Goal: Task Accomplishment & Management: Use online tool/utility

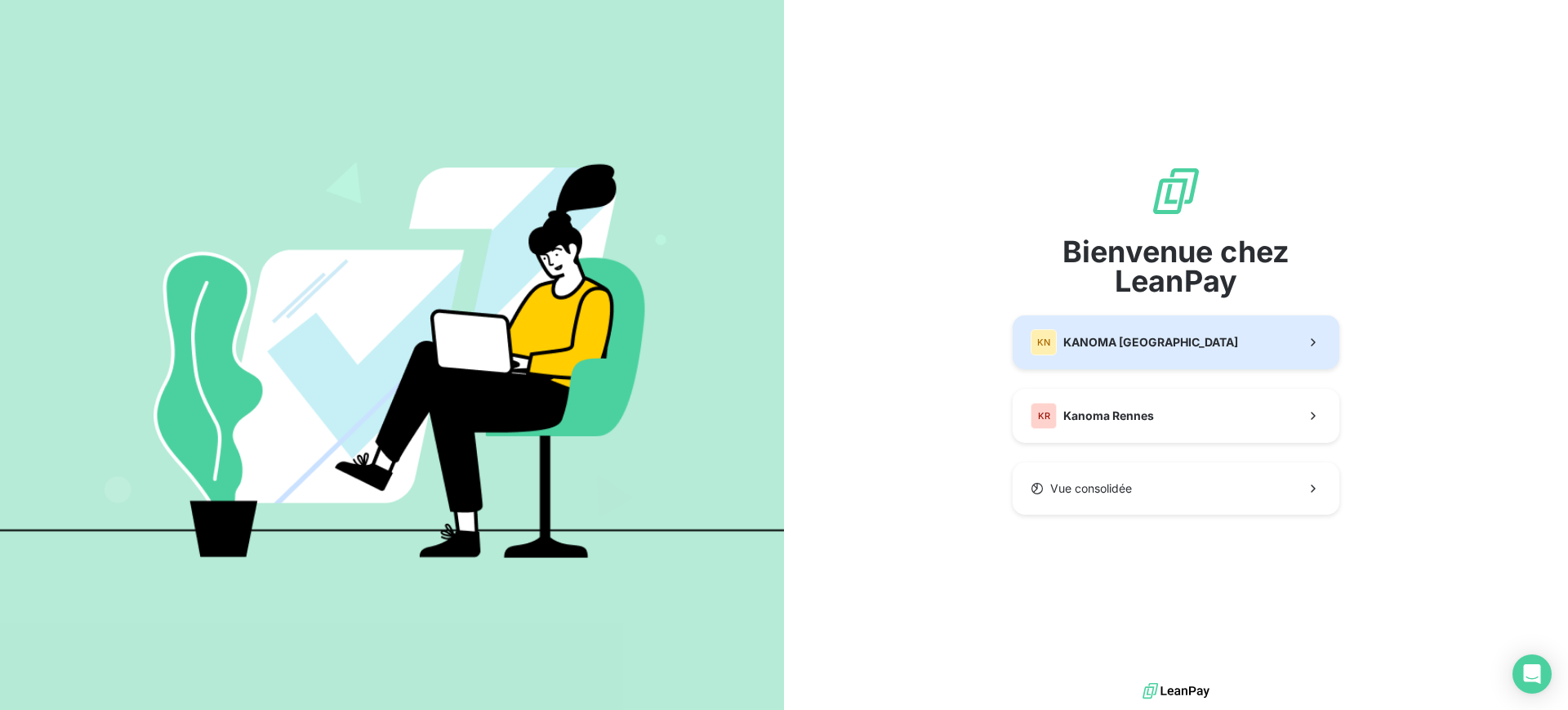
click at [1141, 343] on span "KANOMA Nantes" at bounding box center [1151, 342] width 175 height 16
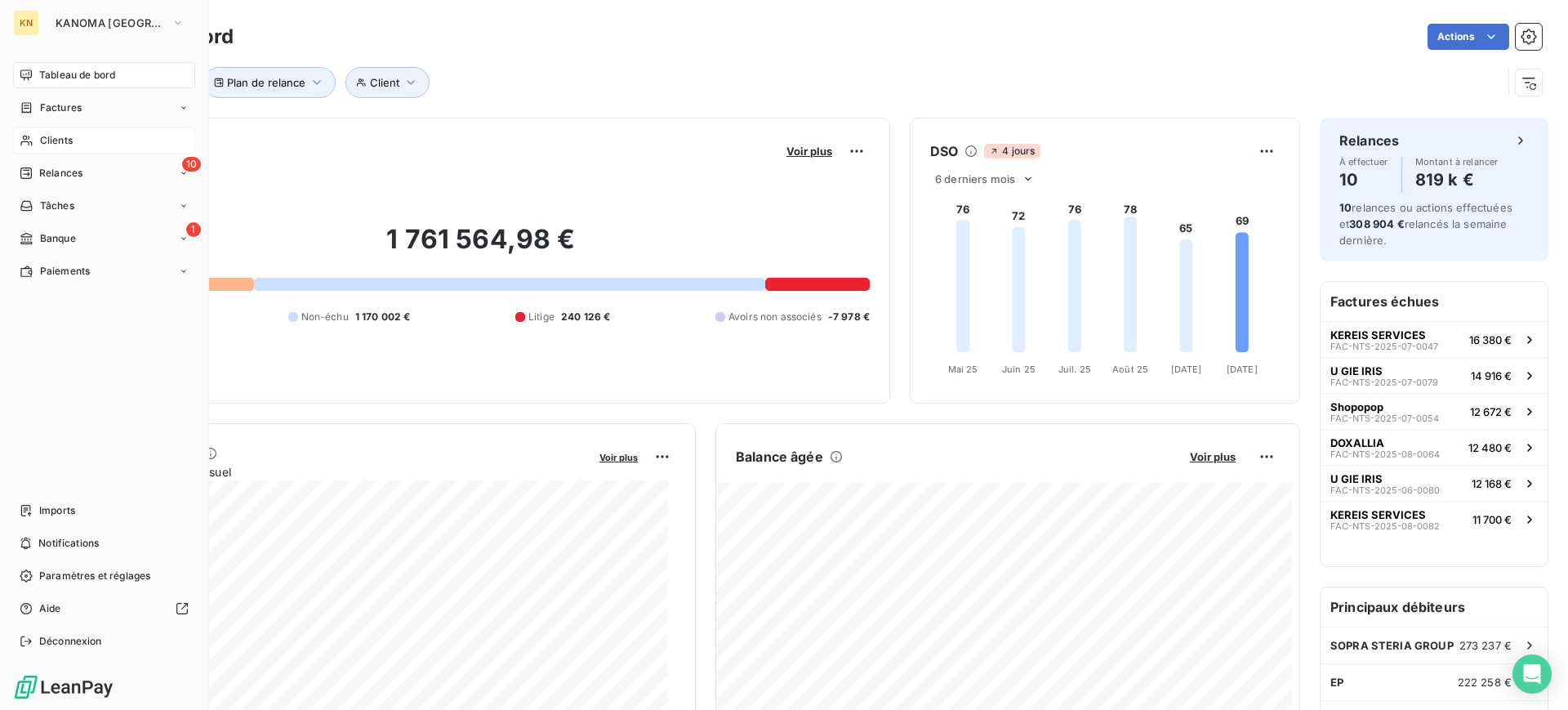
click at [82, 134] on div "Clients" at bounding box center [104, 140] width 182 height 26
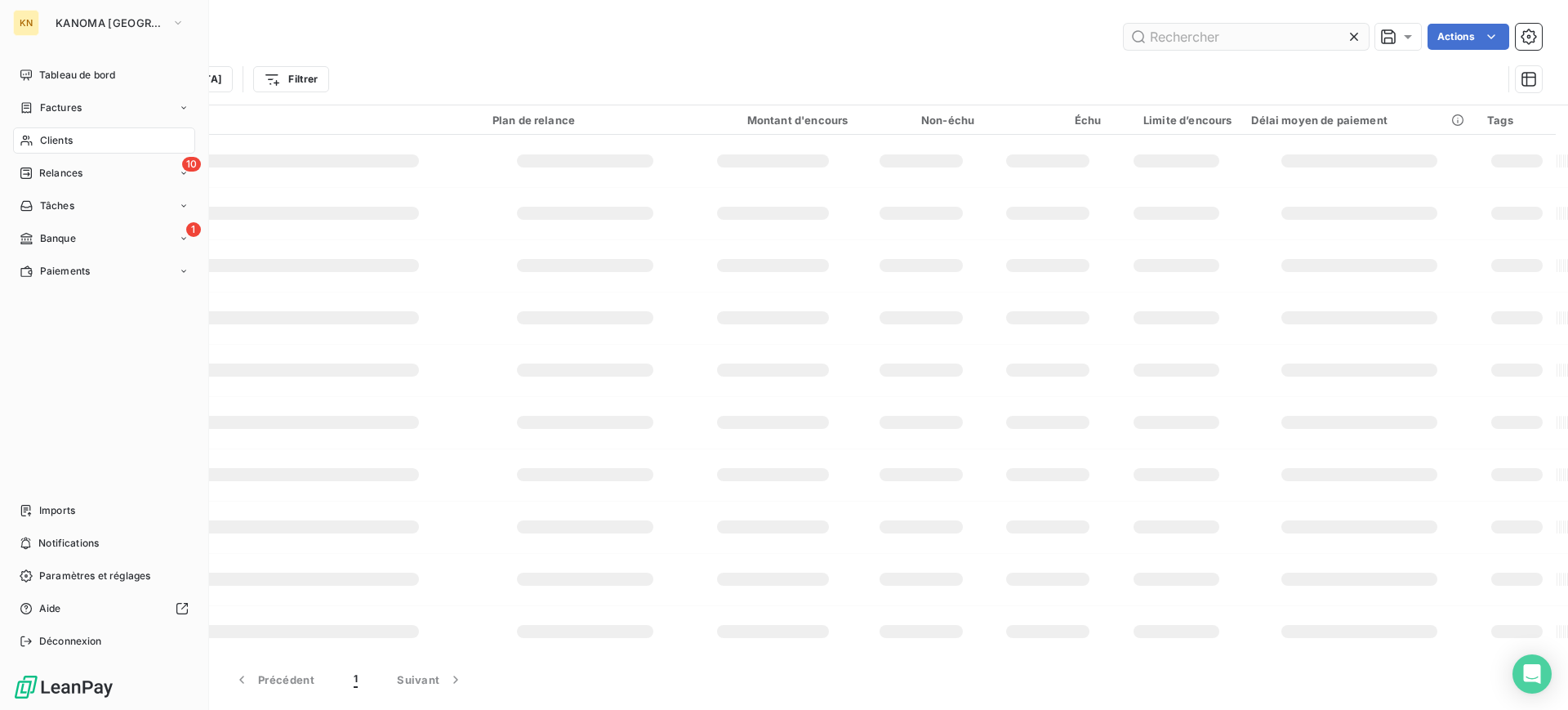
click at [1212, 35] on input "text" at bounding box center [1246, 37] width 245 height 26
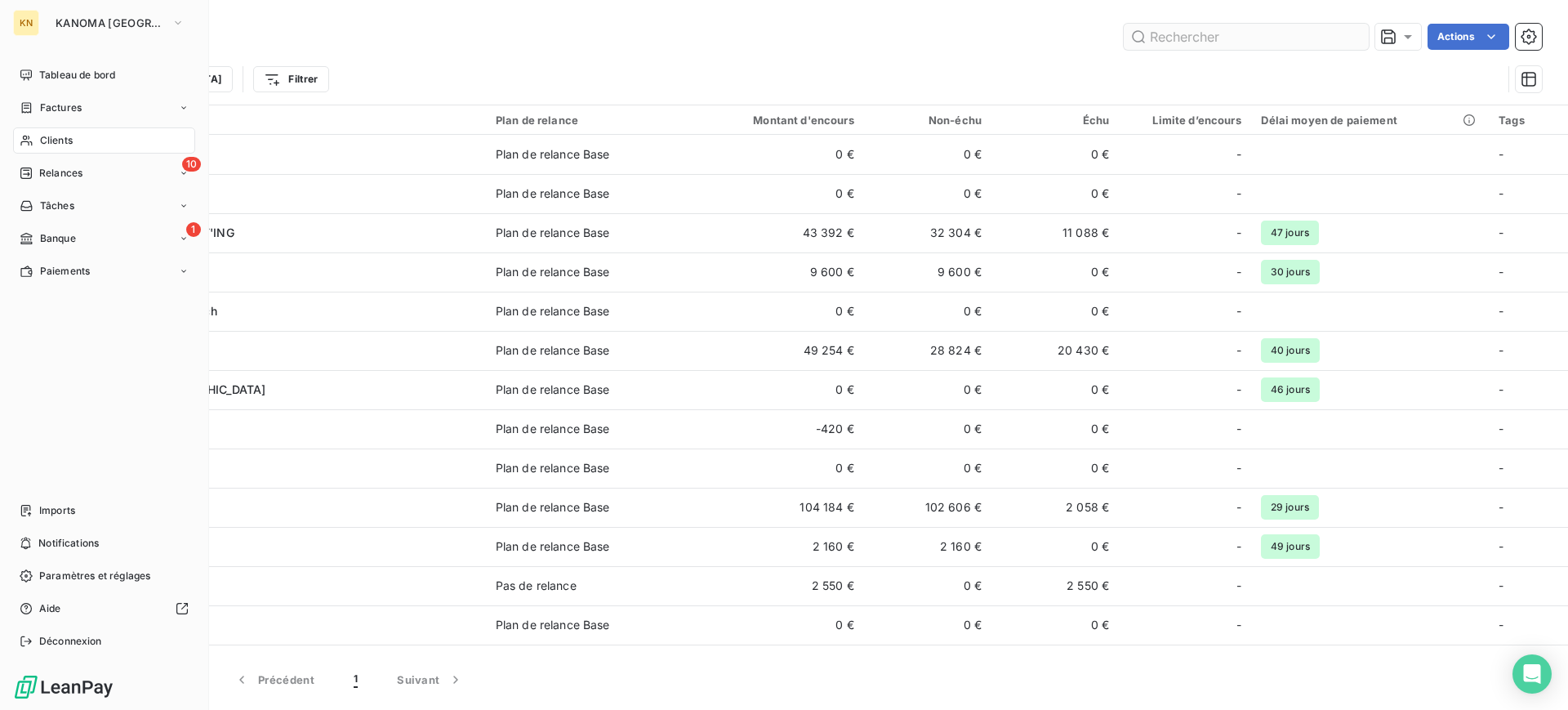
click at [1212, 35] on input "text" at bounding box center [1246, 37] width 245 height 26
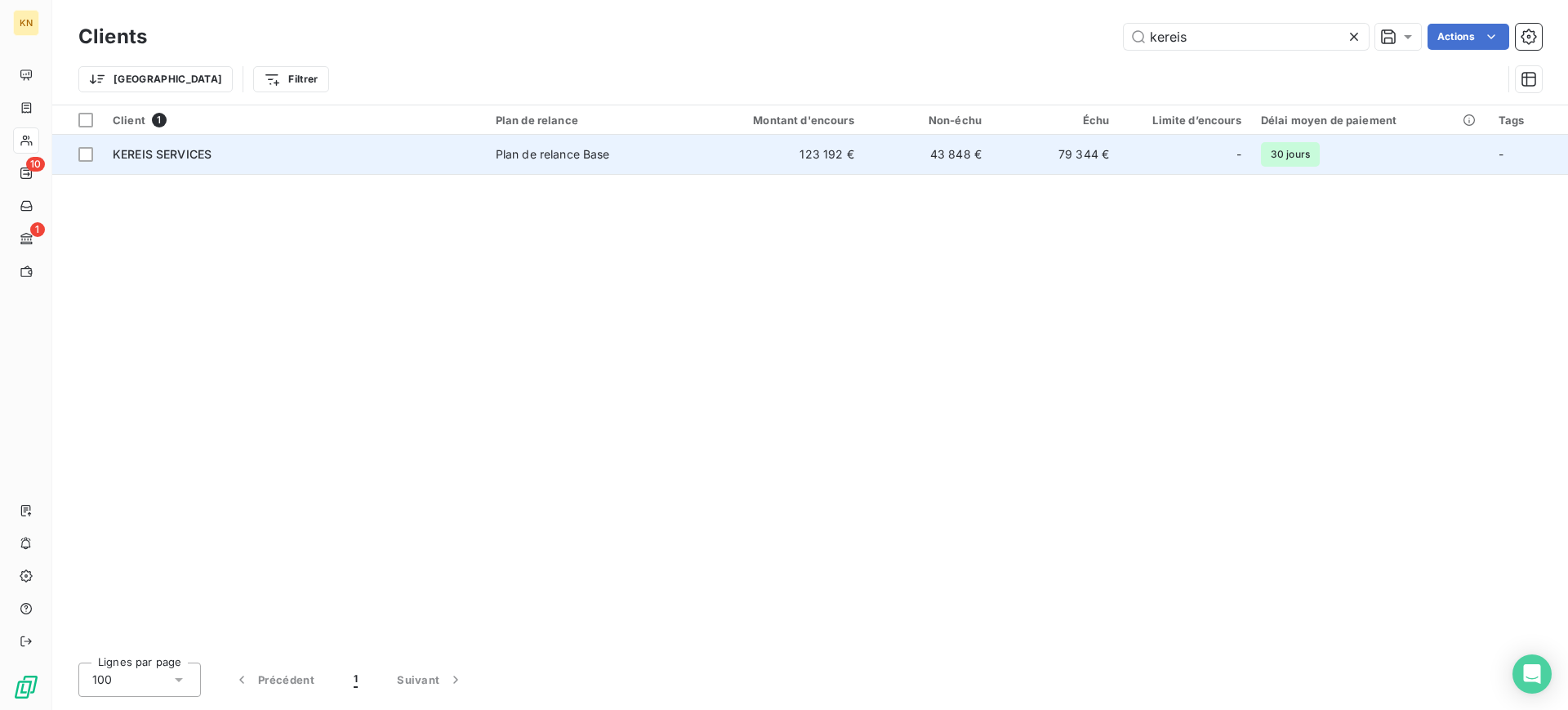
type input "kereis"
click at [414, 153] on div "KEREIS SERVICES" at bounding box center [293, 154] width 363 height 16
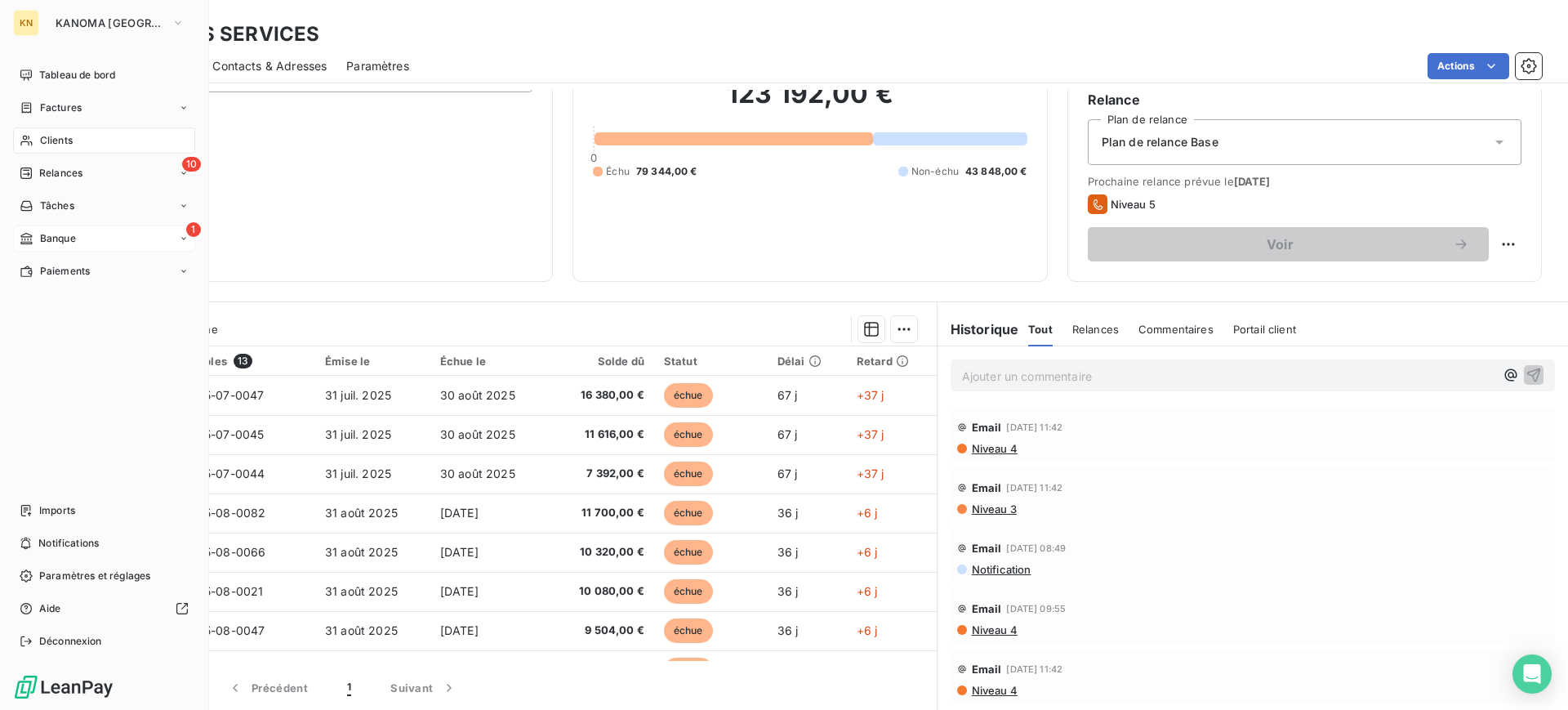
click at [31, 235] on icon at bounding box center [26, 238] width 12 height 12
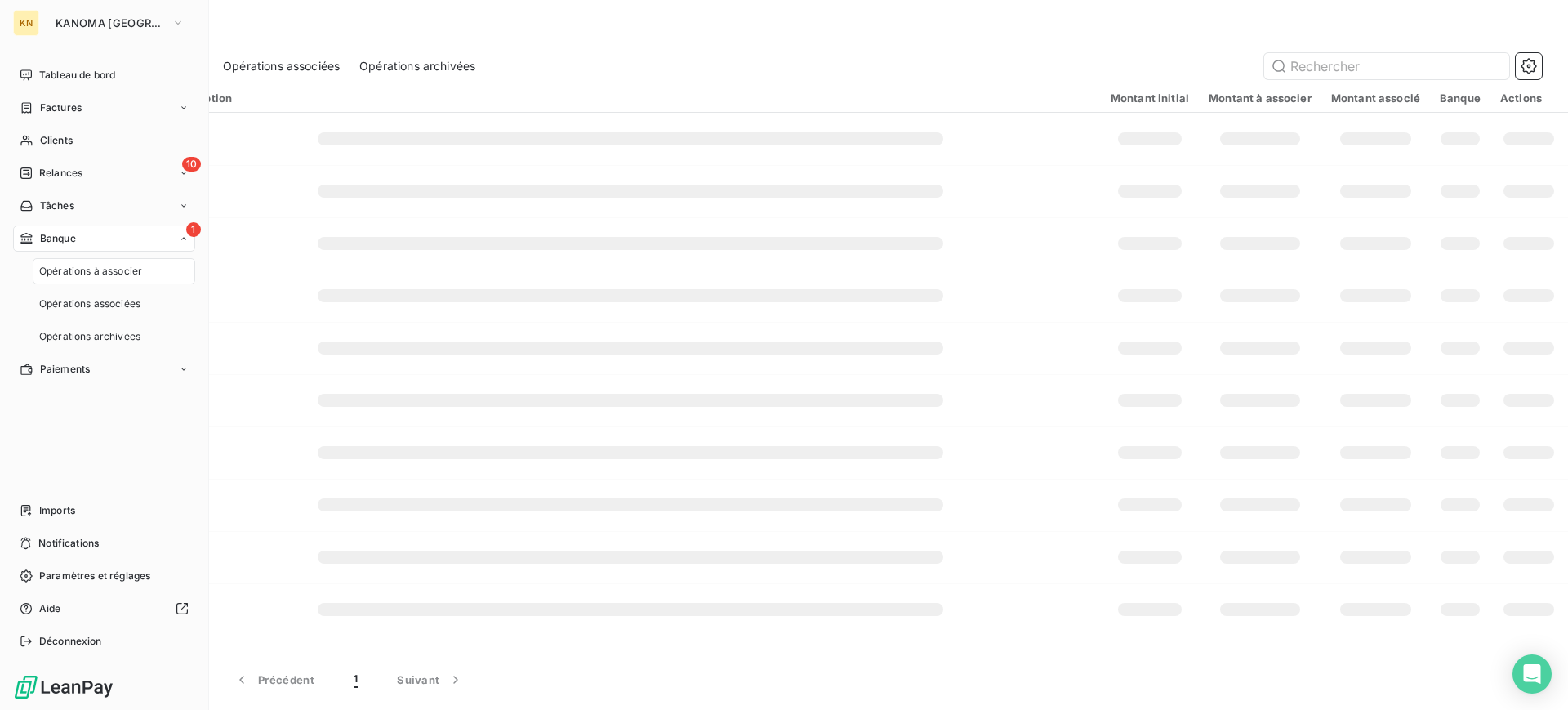
click at [118, 238] on div "1 Banque" at bounding box center [104, 238] width 182 height 26
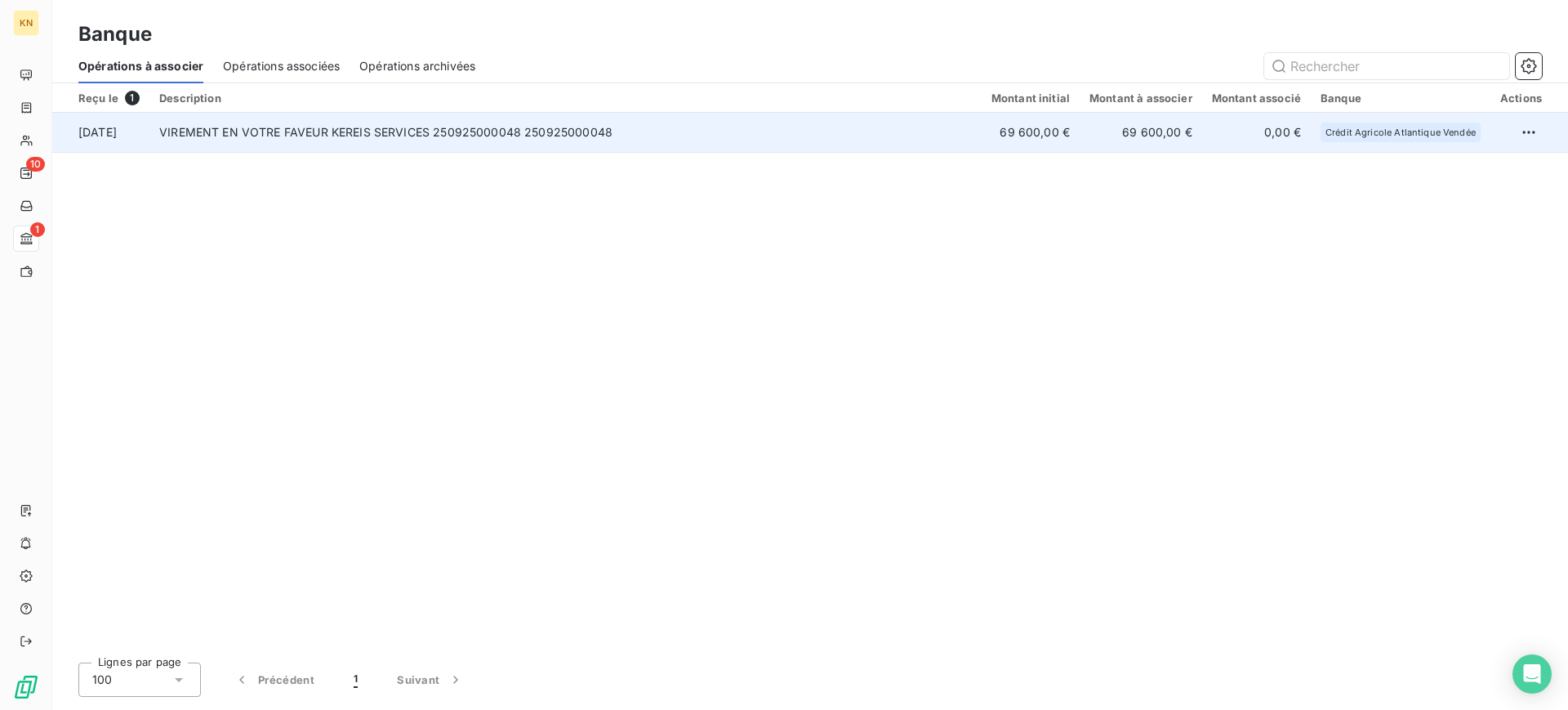
click at [584, 143] on td "VIREMENT EN VOTRE FAVEUR KEREIS SERVICES 250925000048 250925000048" at bounding box center [565, 132] width 832 height 39
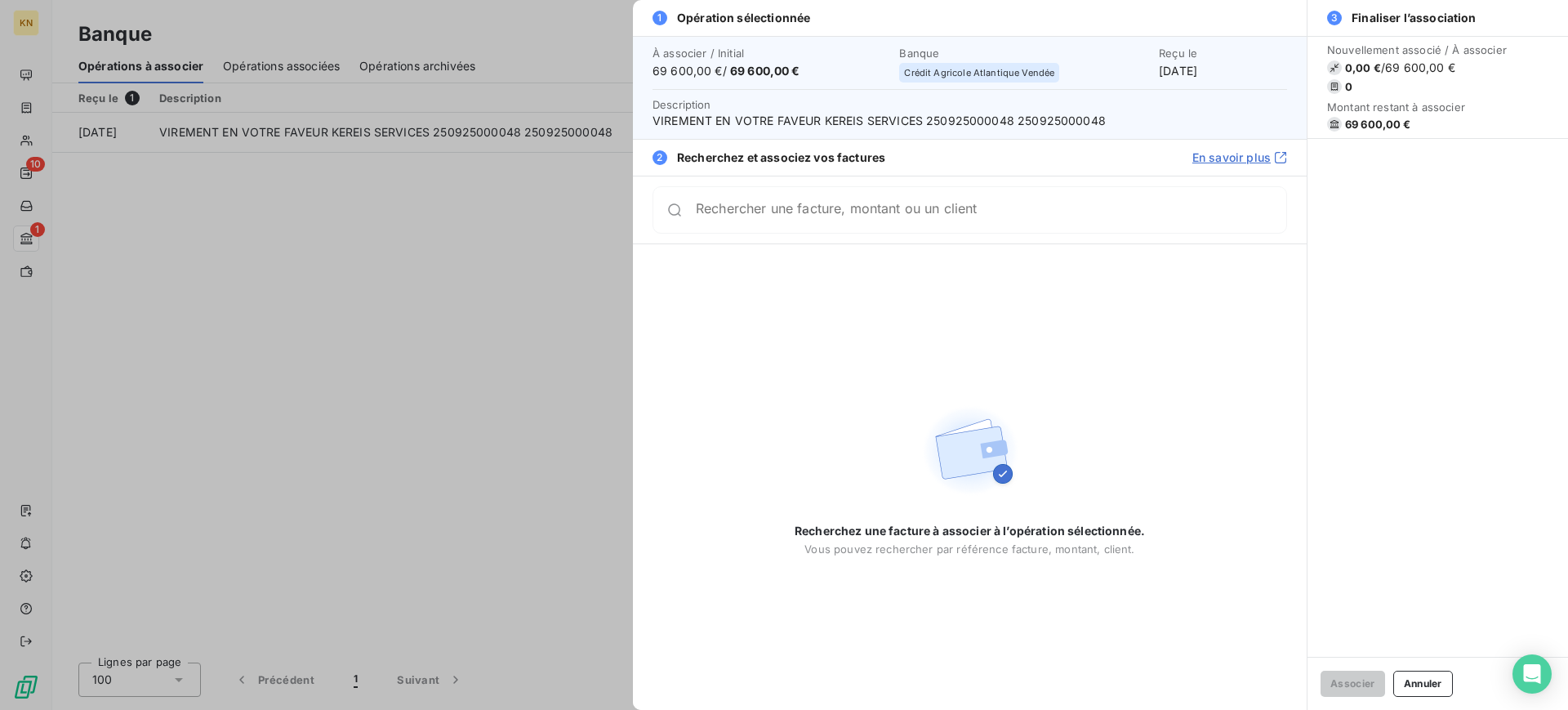
click at [822, 188] on div "Rechercher une facture, montant ou un client" at bounding box center [969, 210] width 634 height 47
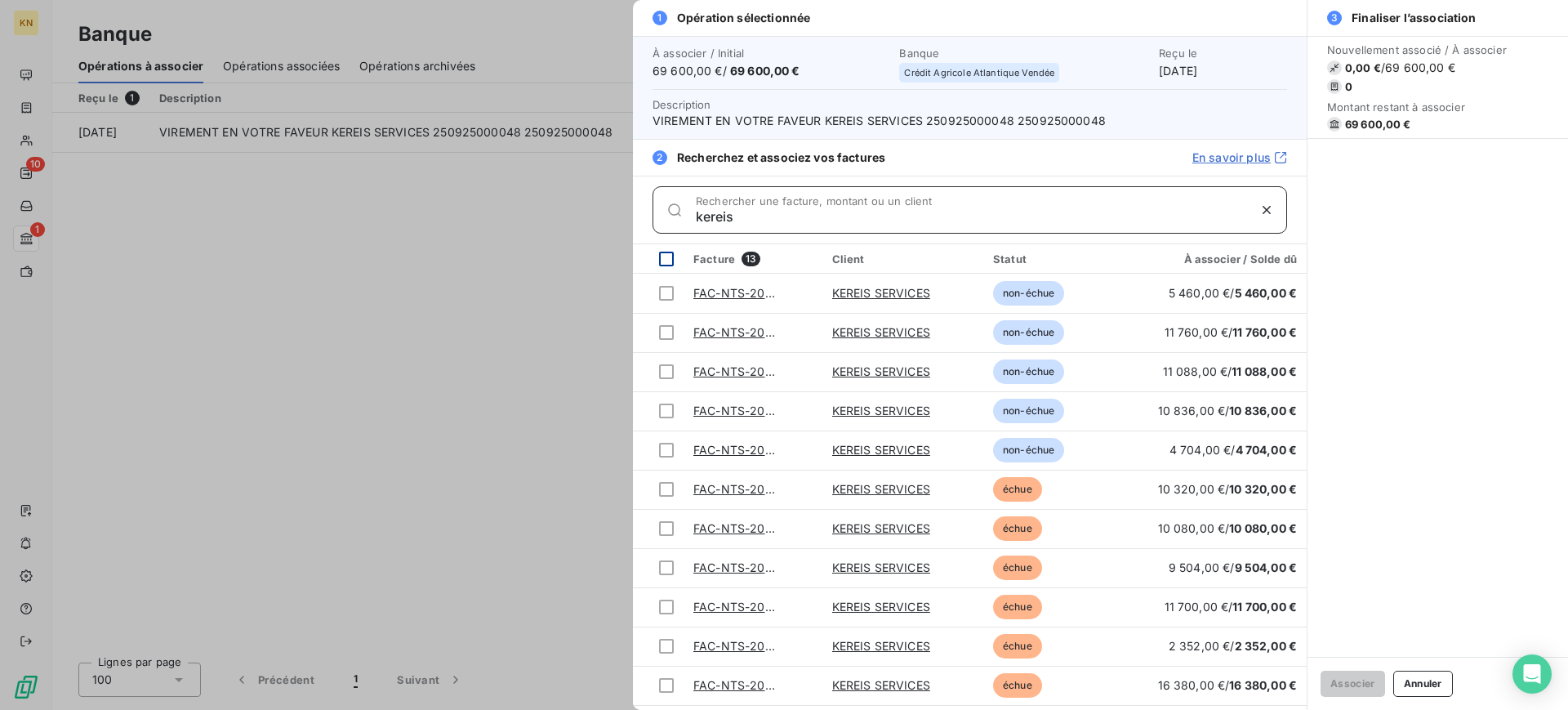
type input "kereis"
click at [671, 262] on div at bounding box center [666, 259] width 14 height 14
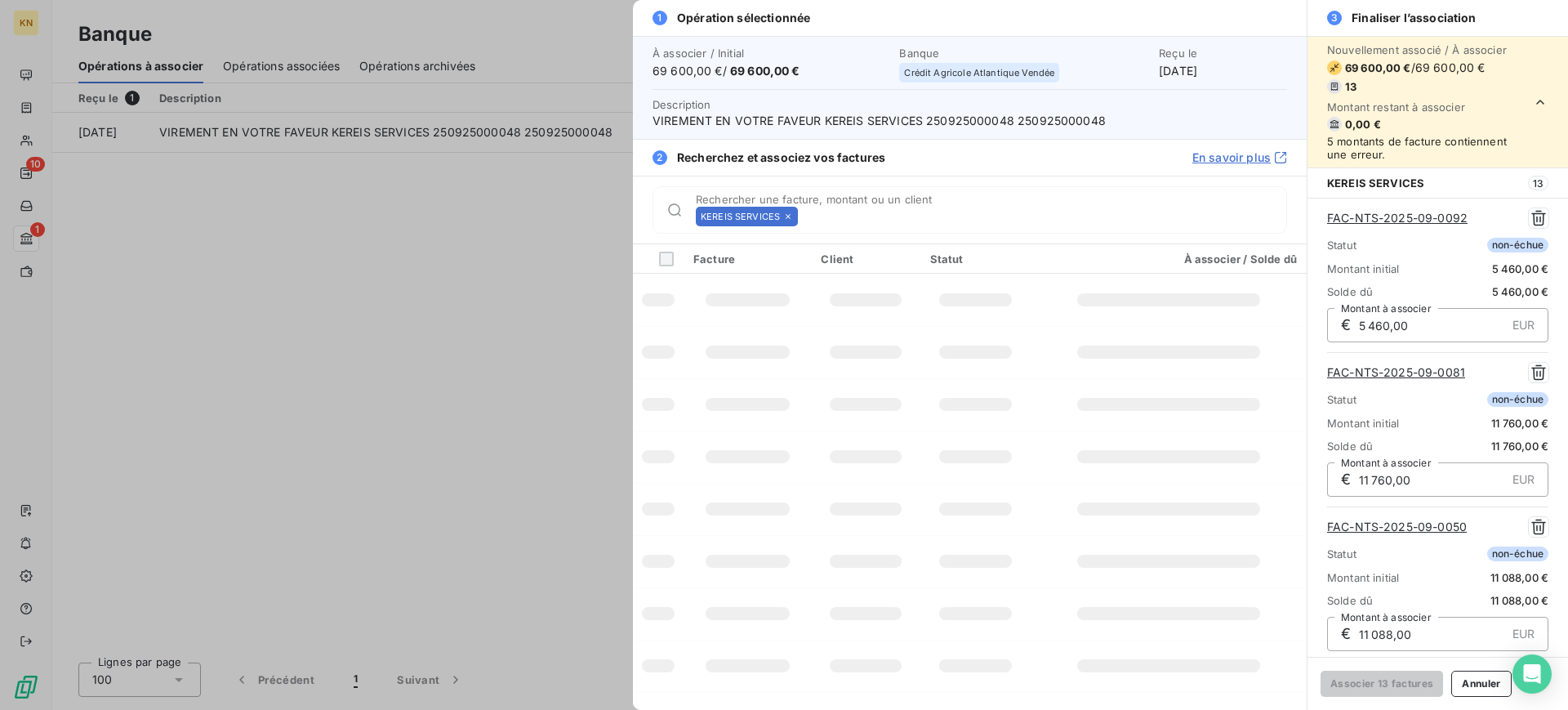
scroll to position [1613, 0]
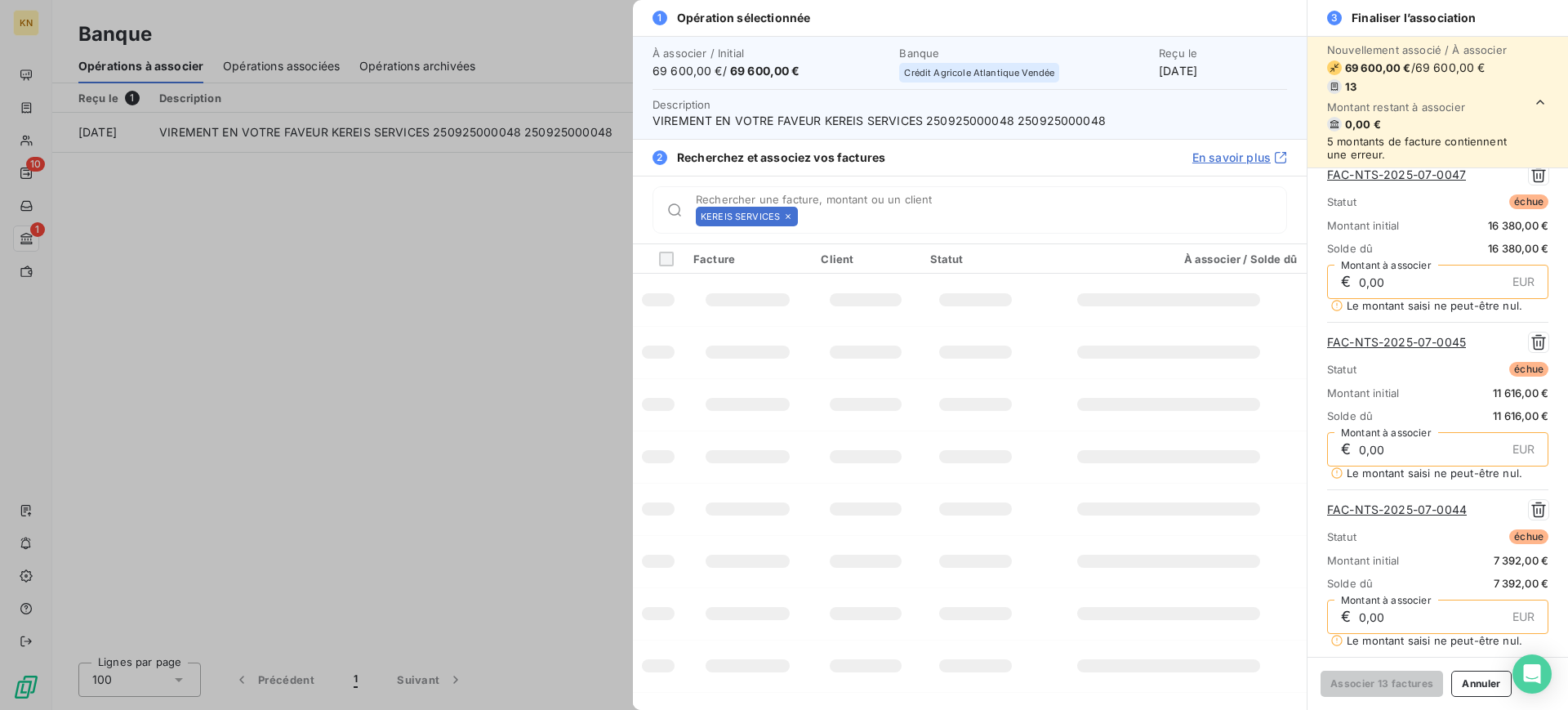
click at [664, 294] on div at bounding box center [658, 300] width 33 height 13
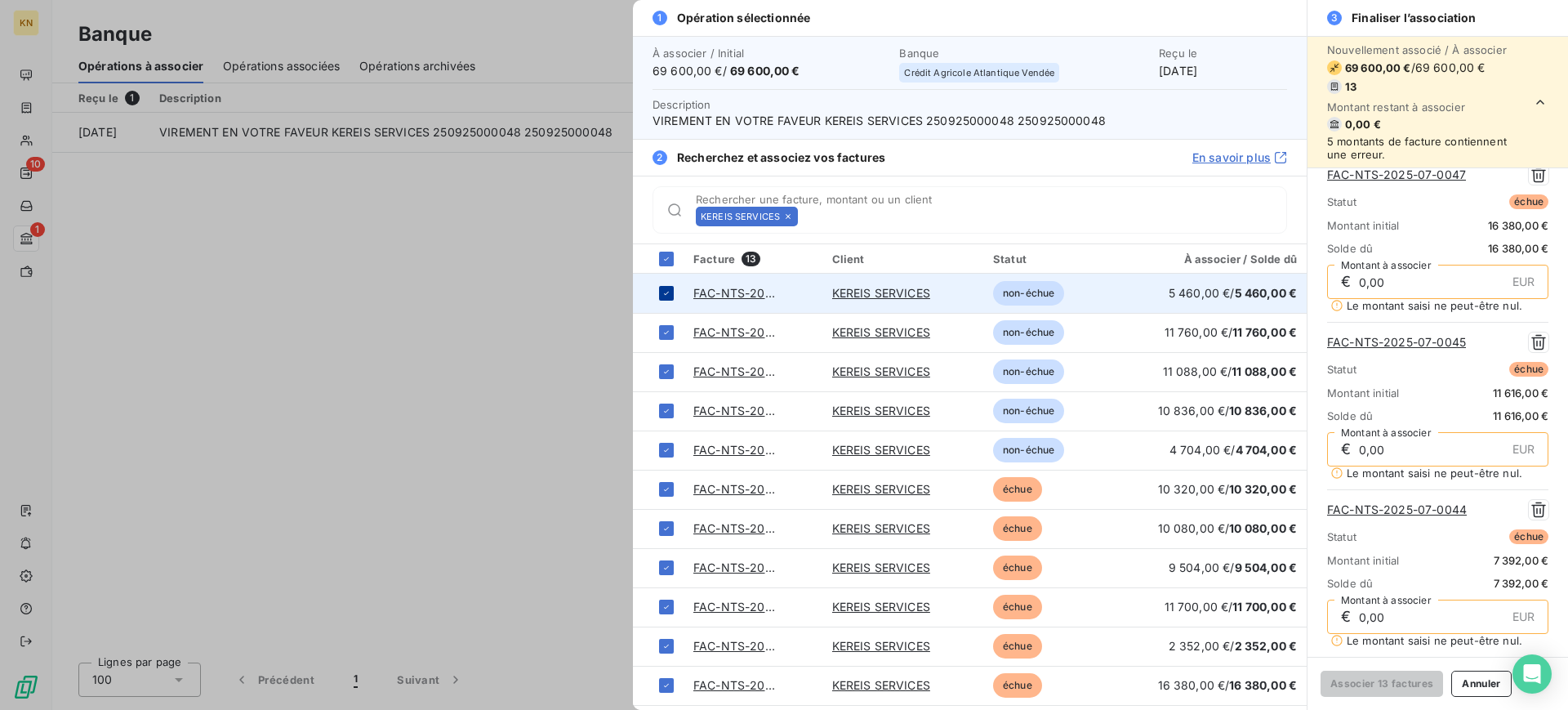
click at [656, 297] on td at bounding box center [657, 293] width 51 height 39
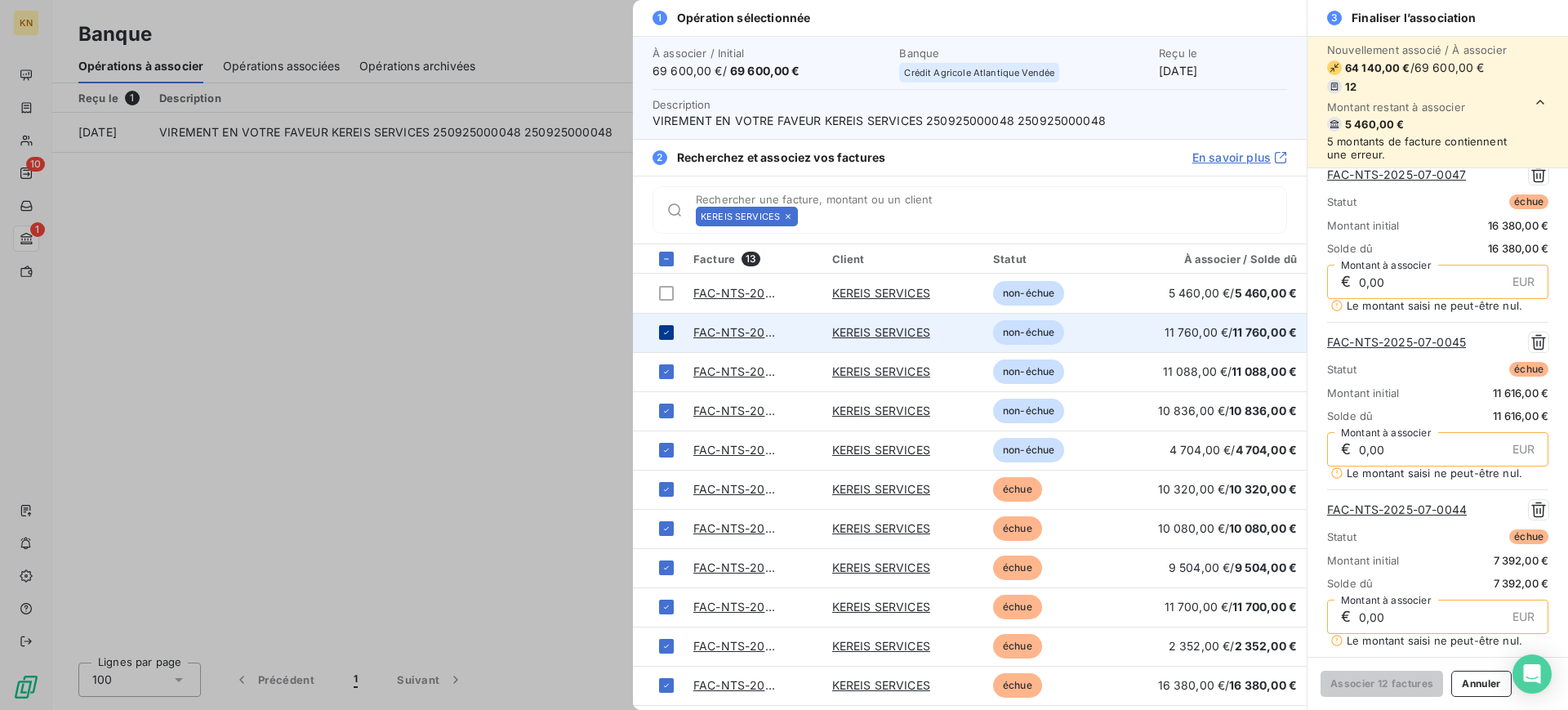
click at [664, 334] on icon at bounding box center [666, 332] width 10 height 10
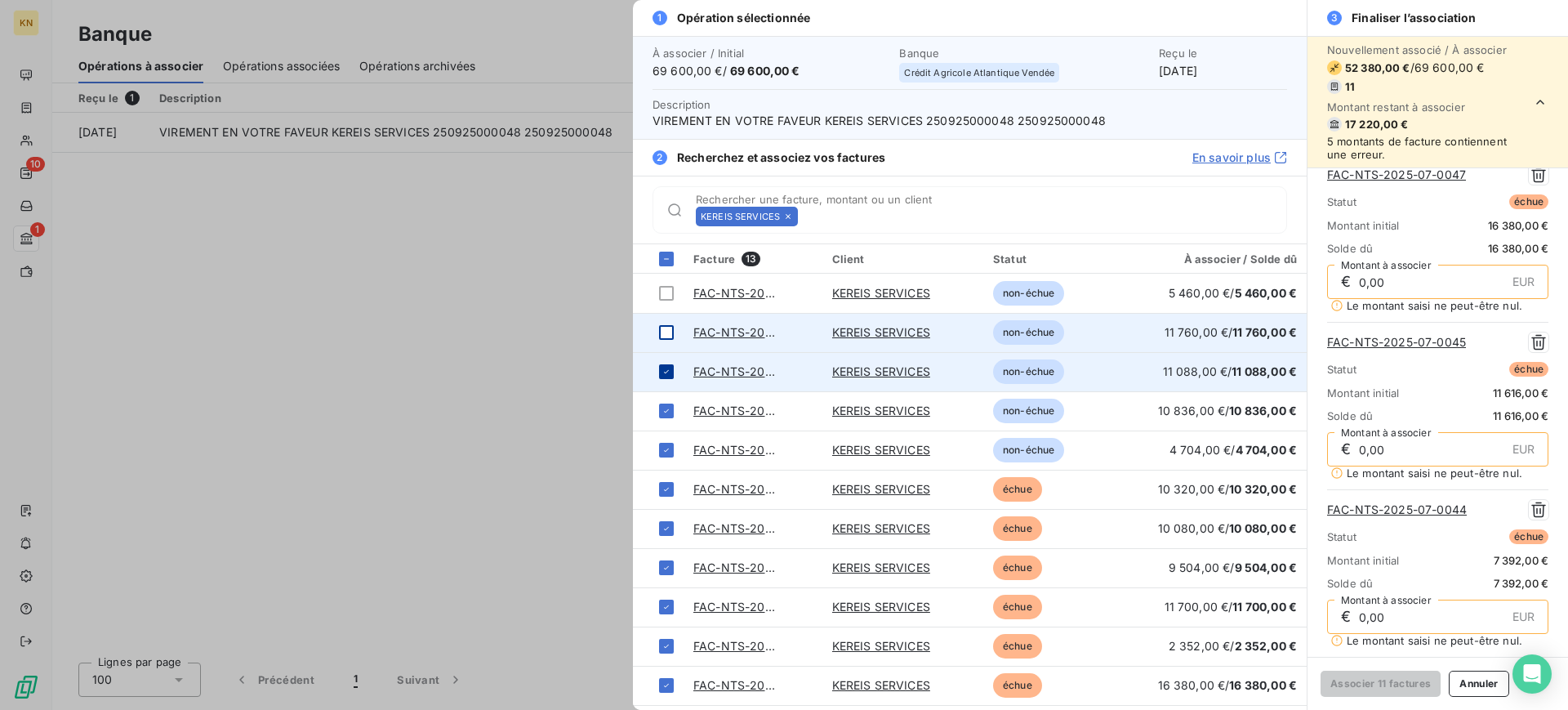
click at [670, 370] on icon at bounding box center [666, 371] width 10 height 10
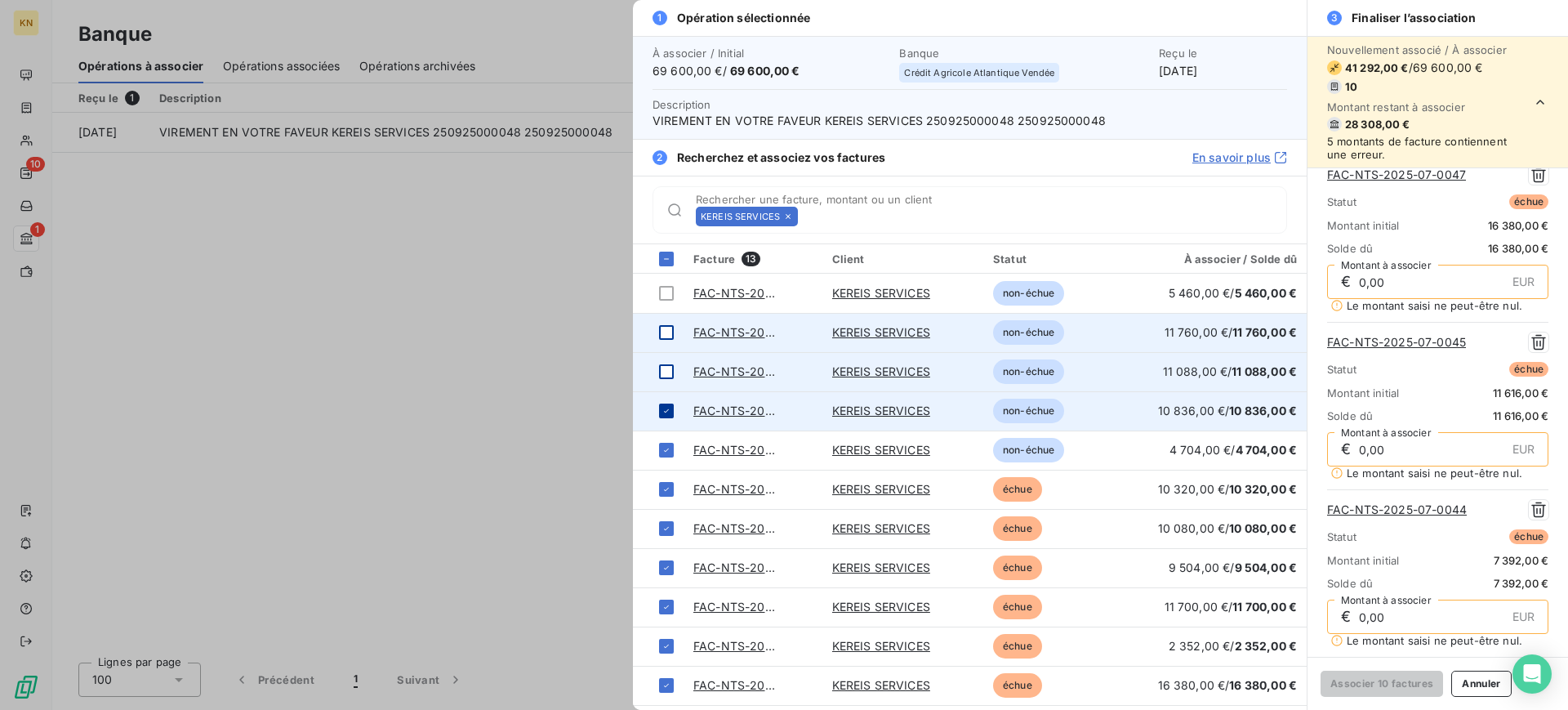
click at [671, 409] on icon at bounding box center [666, 410] width 10 height 10
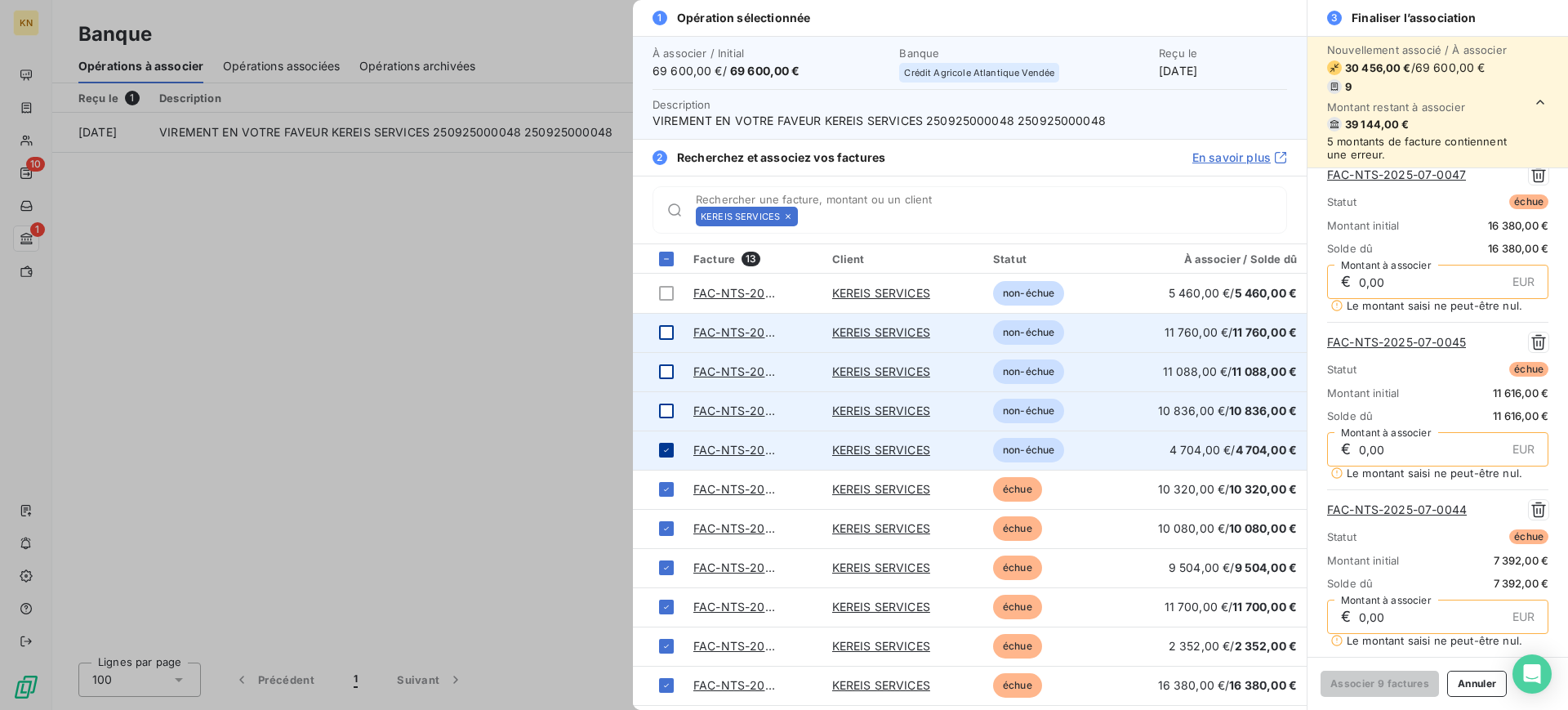
scroll to position [995, 0]
click at [666, 451] on icon at bounding box center [666, 450] width 10 height 10
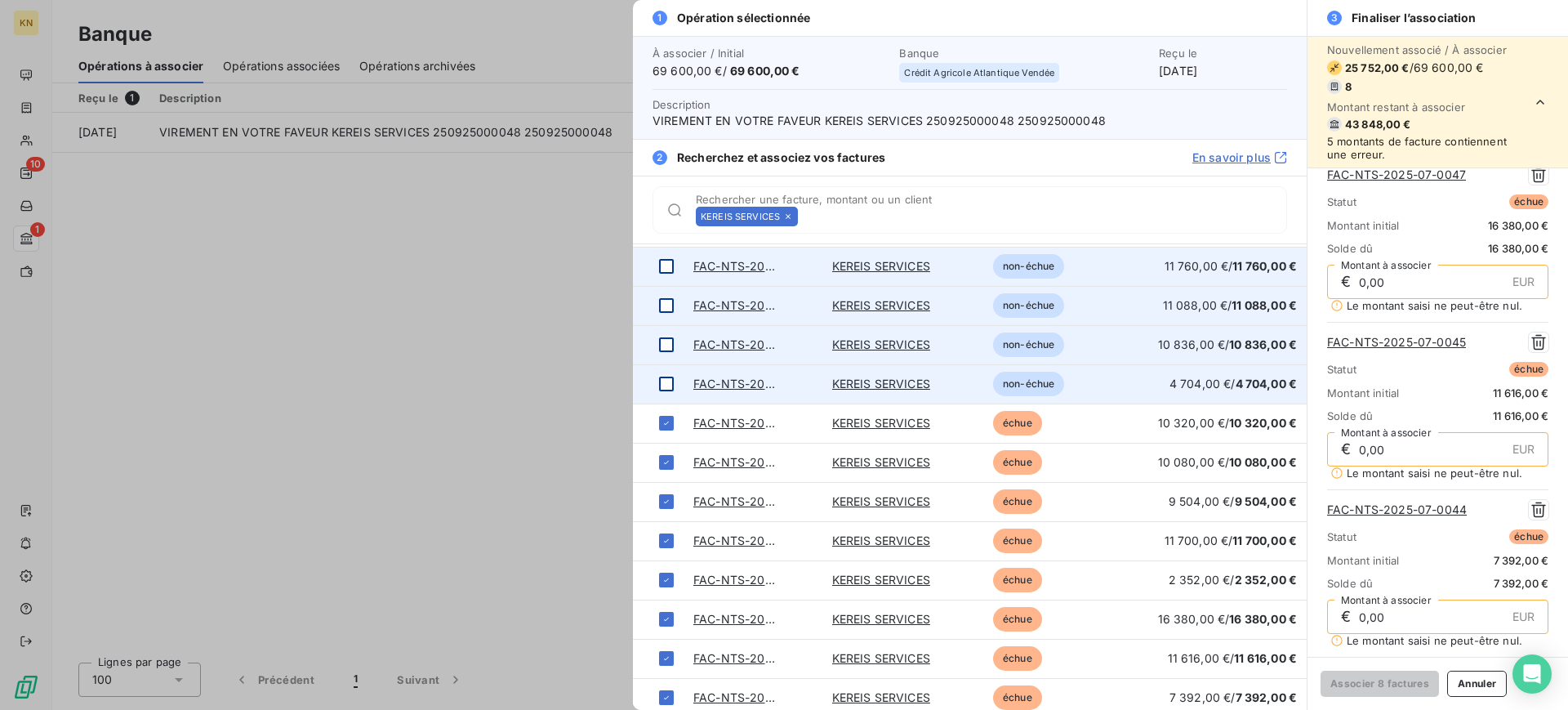
scroll to position [74, 0]
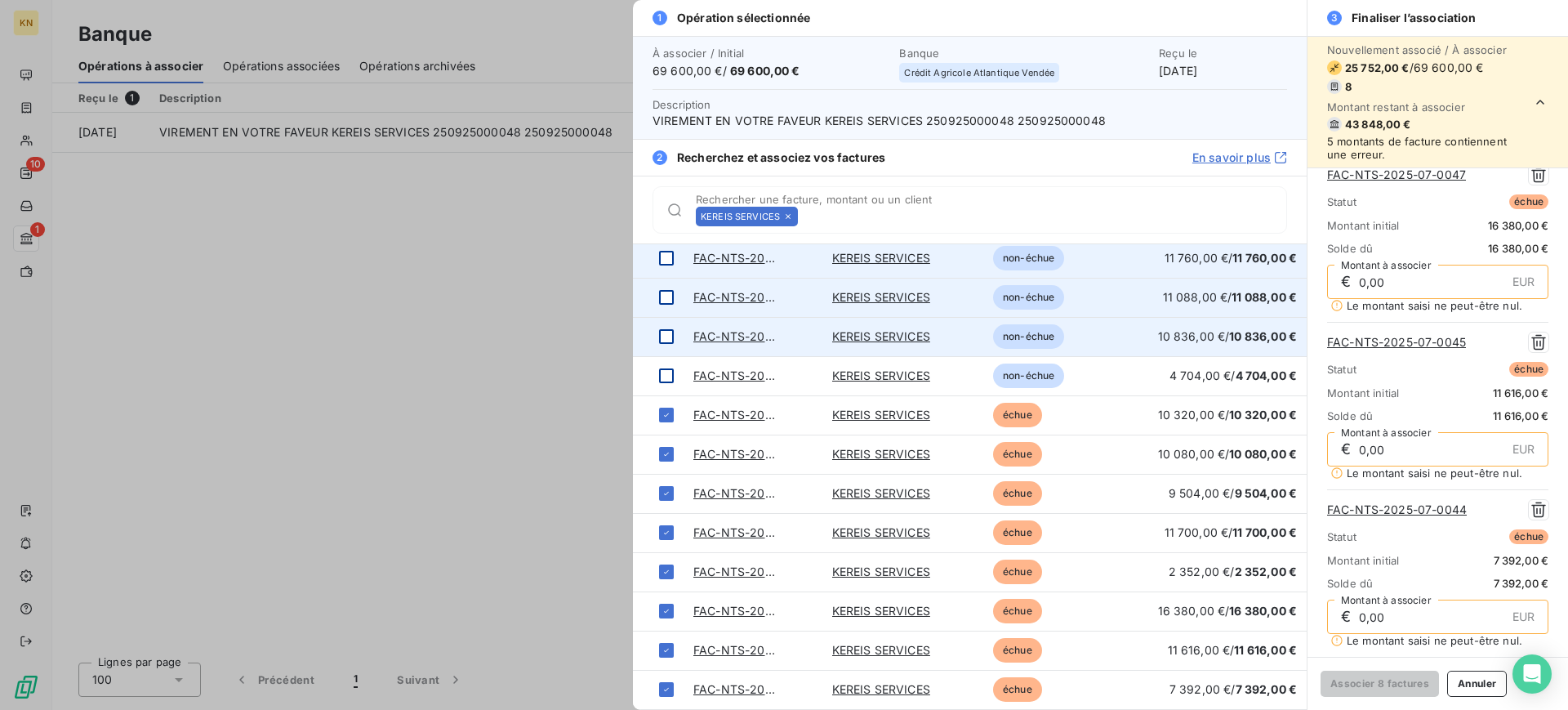
drag, startPoint x: 1122, startPoint y: 62, endPoint x: 1222, endPoint y: 82, distance: 102.0
click at [1222, 82] on div "À associer / Initial 69 600,00 € / 69 600,00 € Banque Crédit Agricole Atlantiqu…" at bounding box center [969, 87] width 673 height 103
click at [1175, 66] on div "Reçu le 30 sept. 2025" at bounding box center [1223, 62] width 128 height 33
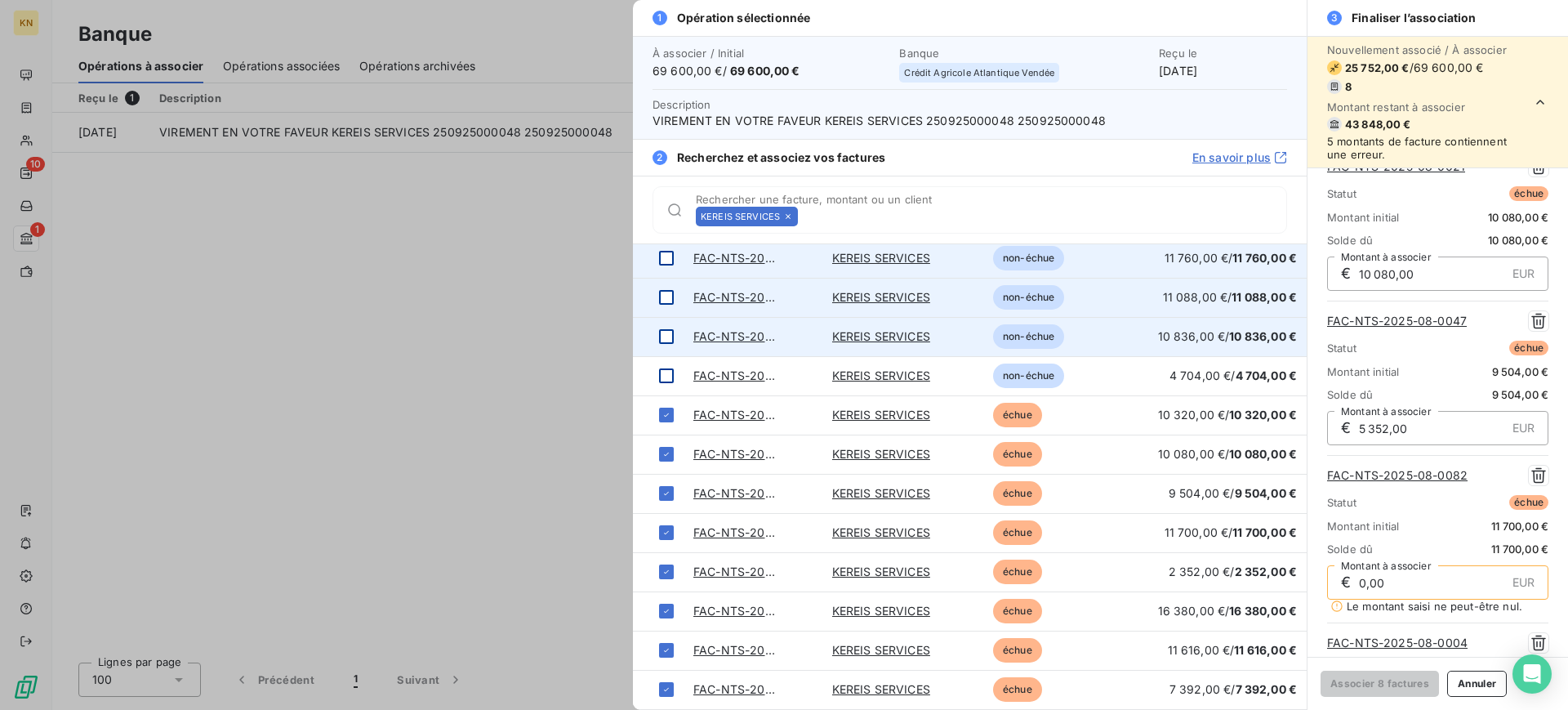
scroll to position [306, 0]
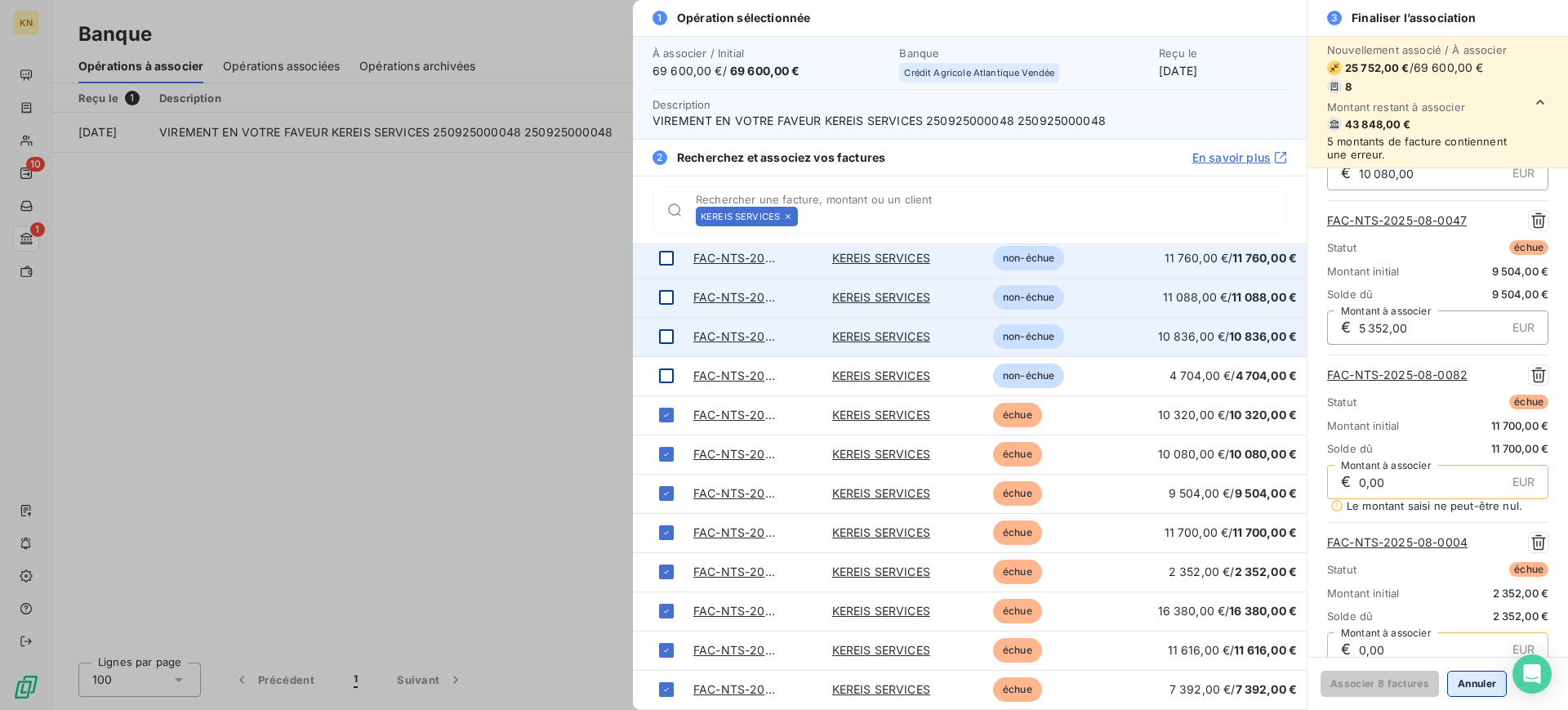
click at [1489, 689] on button "Annuler" at bounding box center [1476, 683] width 60 height 26
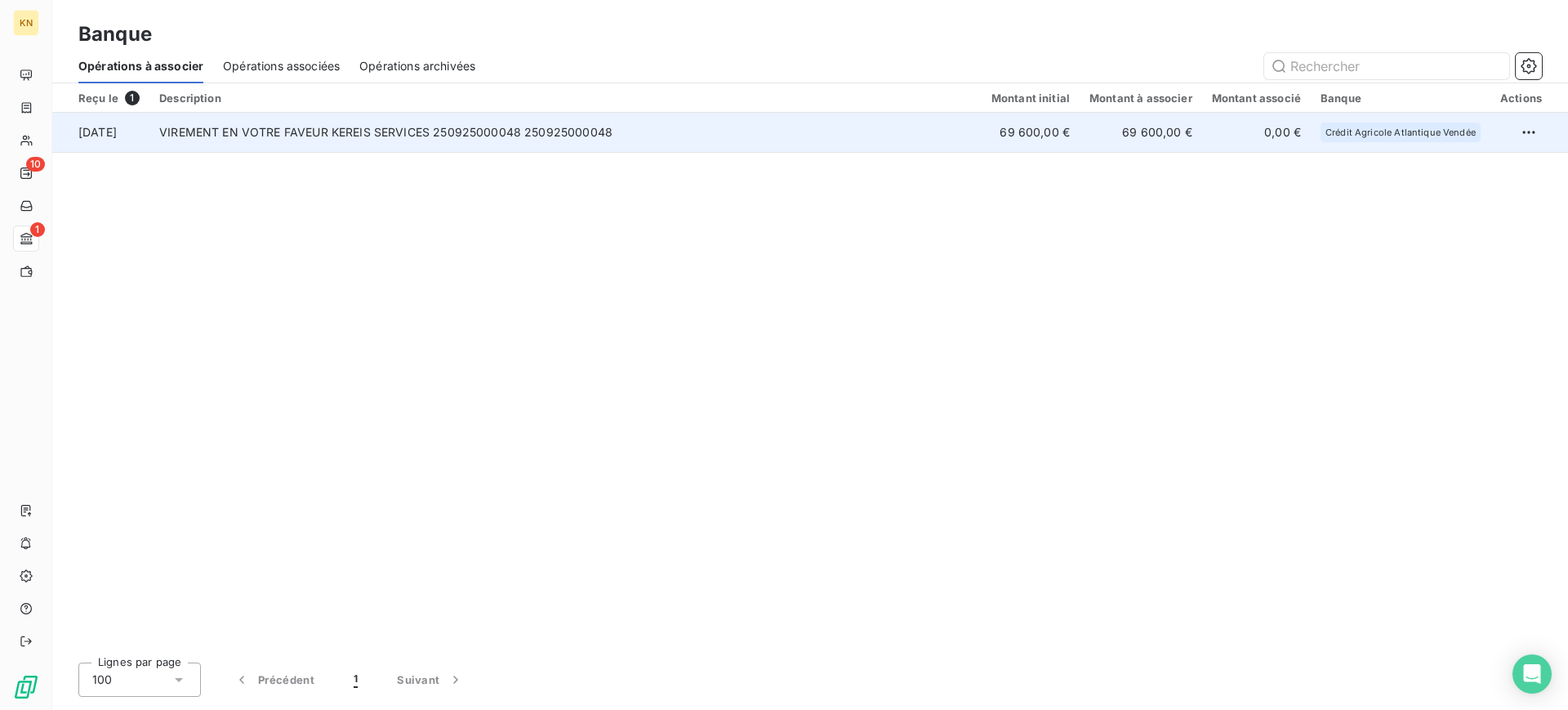
click at [1124, 140] on td "69 600,00 €" at bounding box center [1140, 132] width 122 height 39
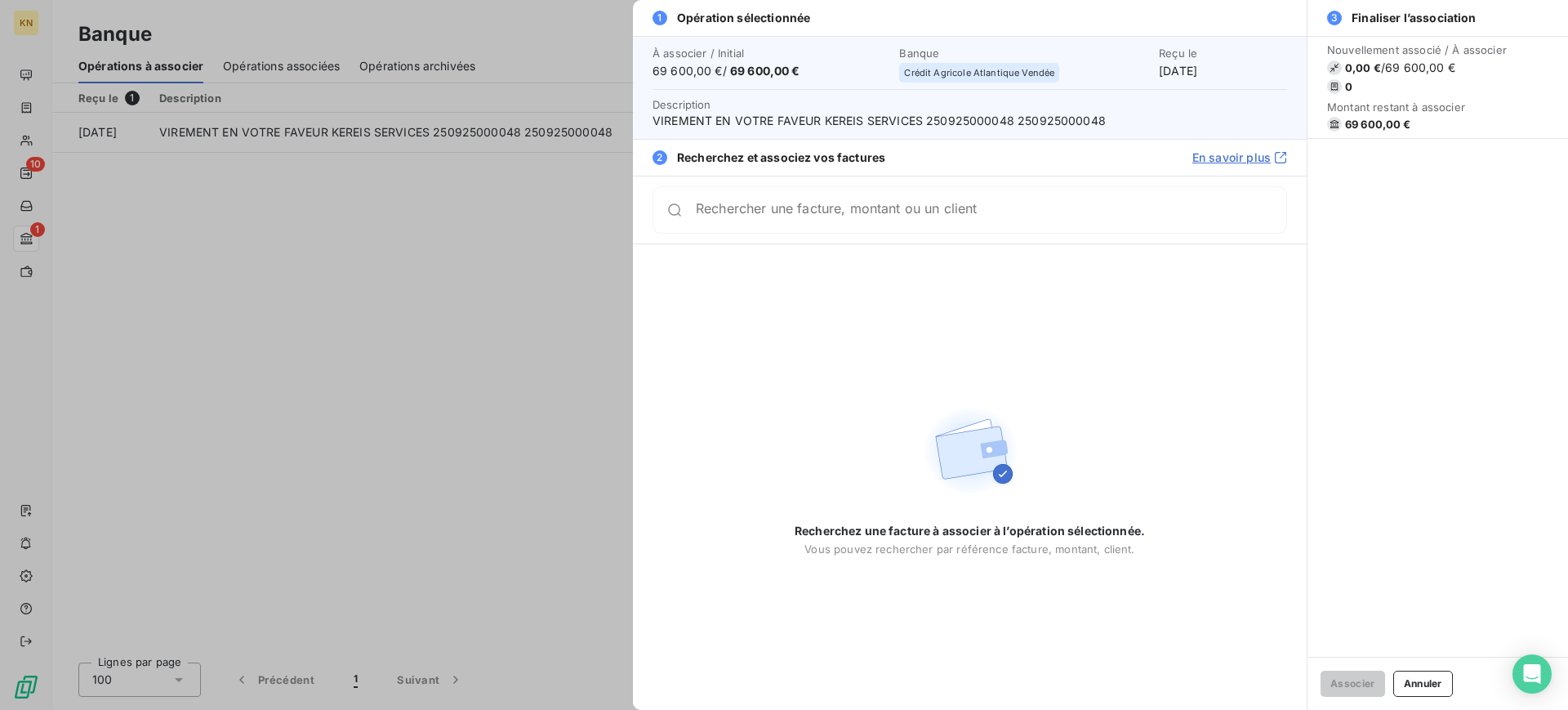
click at [1096, 218] on input "Rechercher une facture, montant ou un client" at bounding box center [991, 210] width 590 height 16
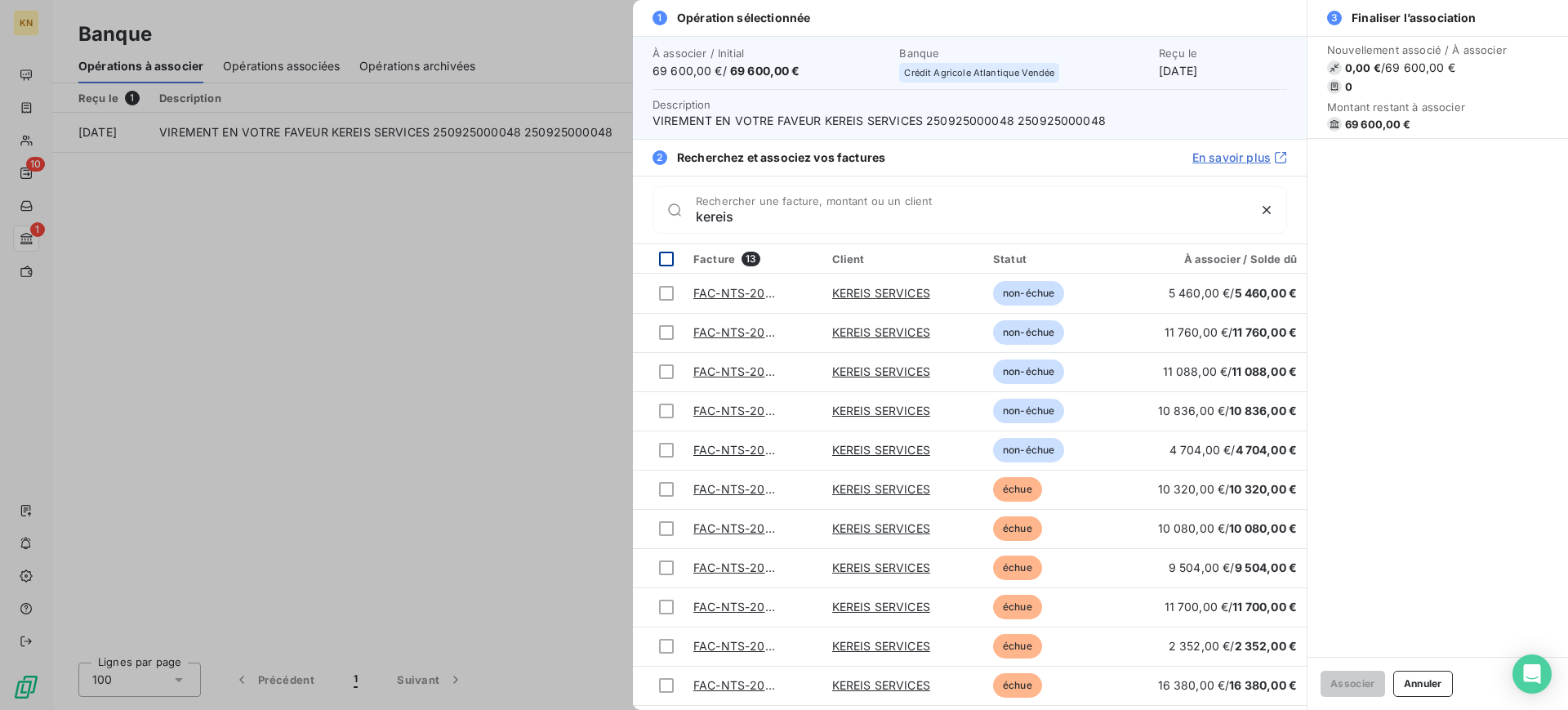
type input "kereis"
click at [667, 256] on div at bounding box center [666, 259] width 14 height 14
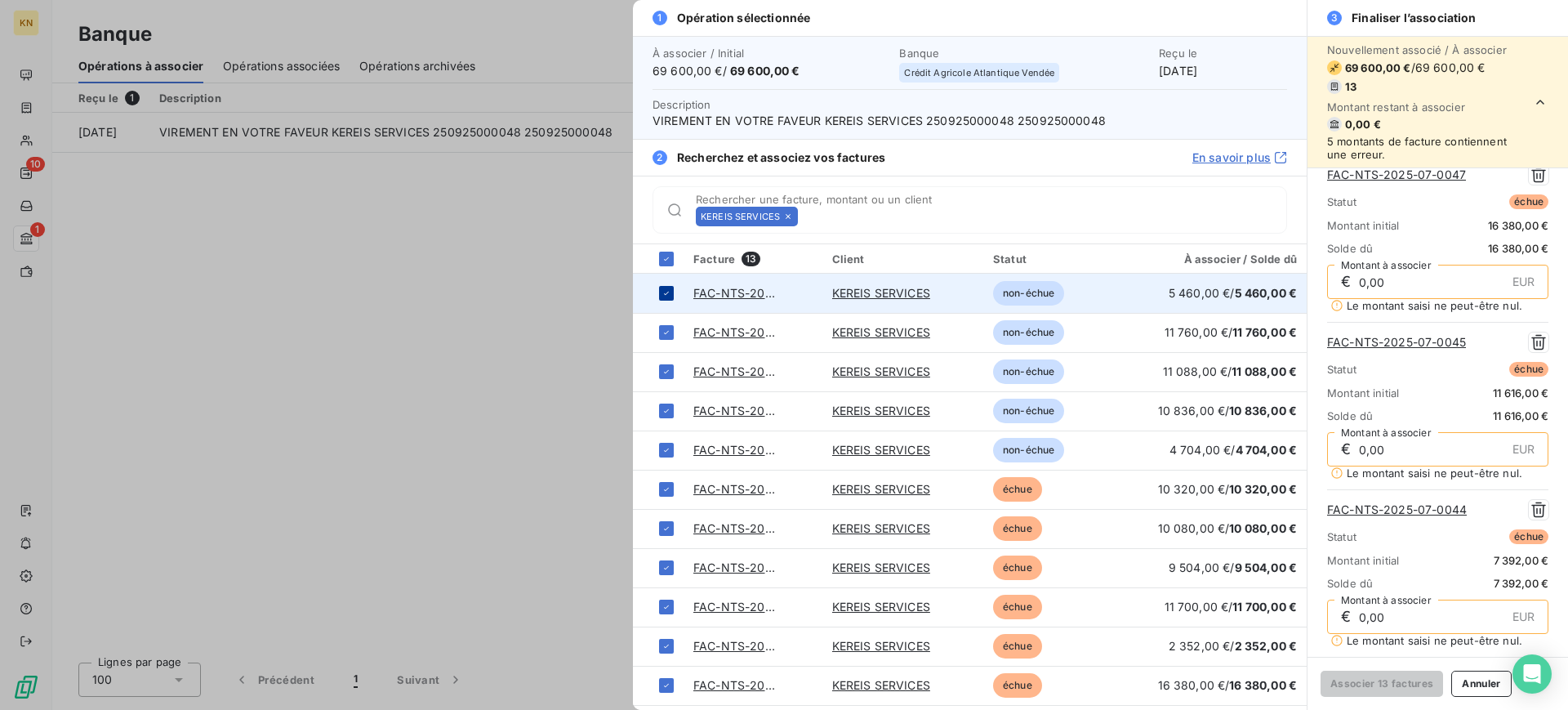
click at [666, 288] on icon at bounding box center [666, 293] width 10 height 10
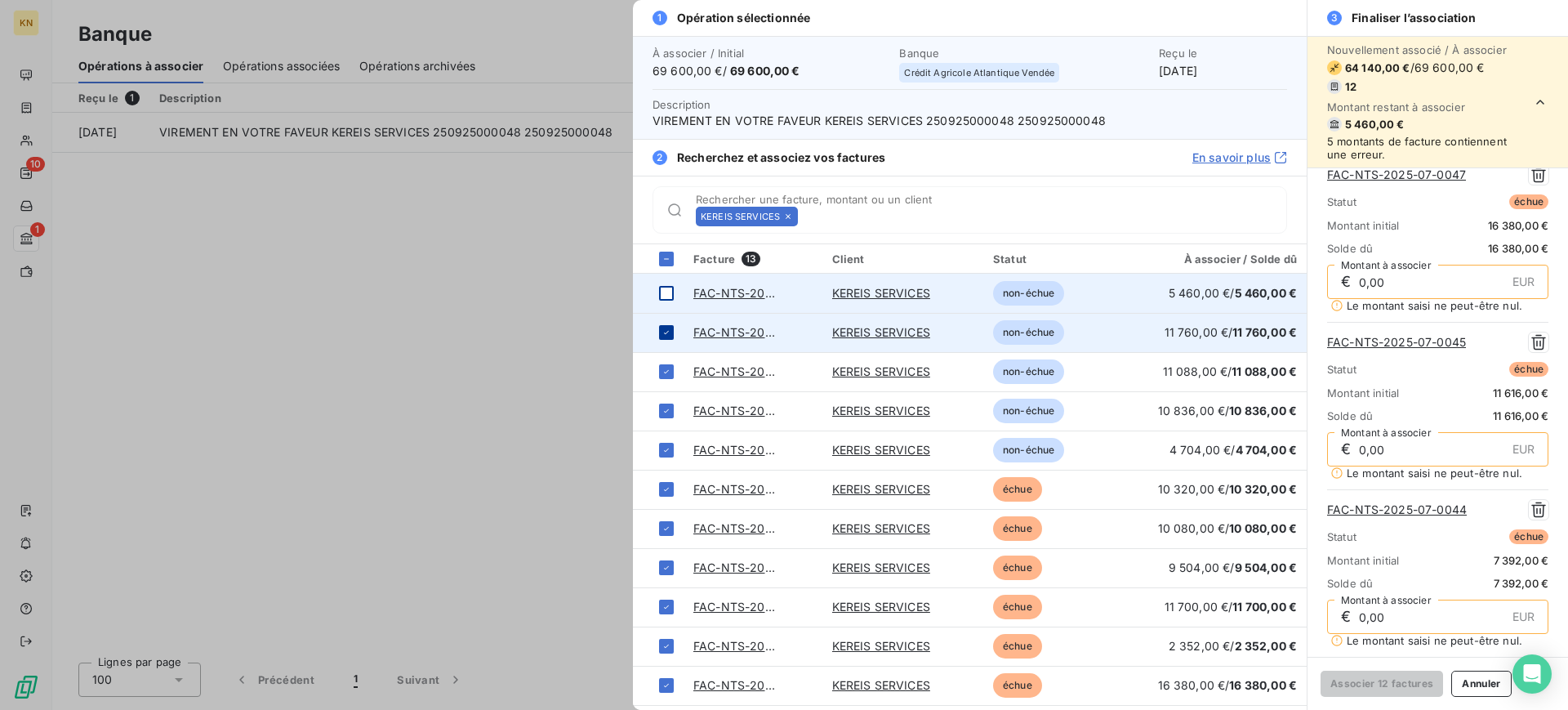
click at [661, 329] on div at bounding box center [666, 332] width 14 height 14
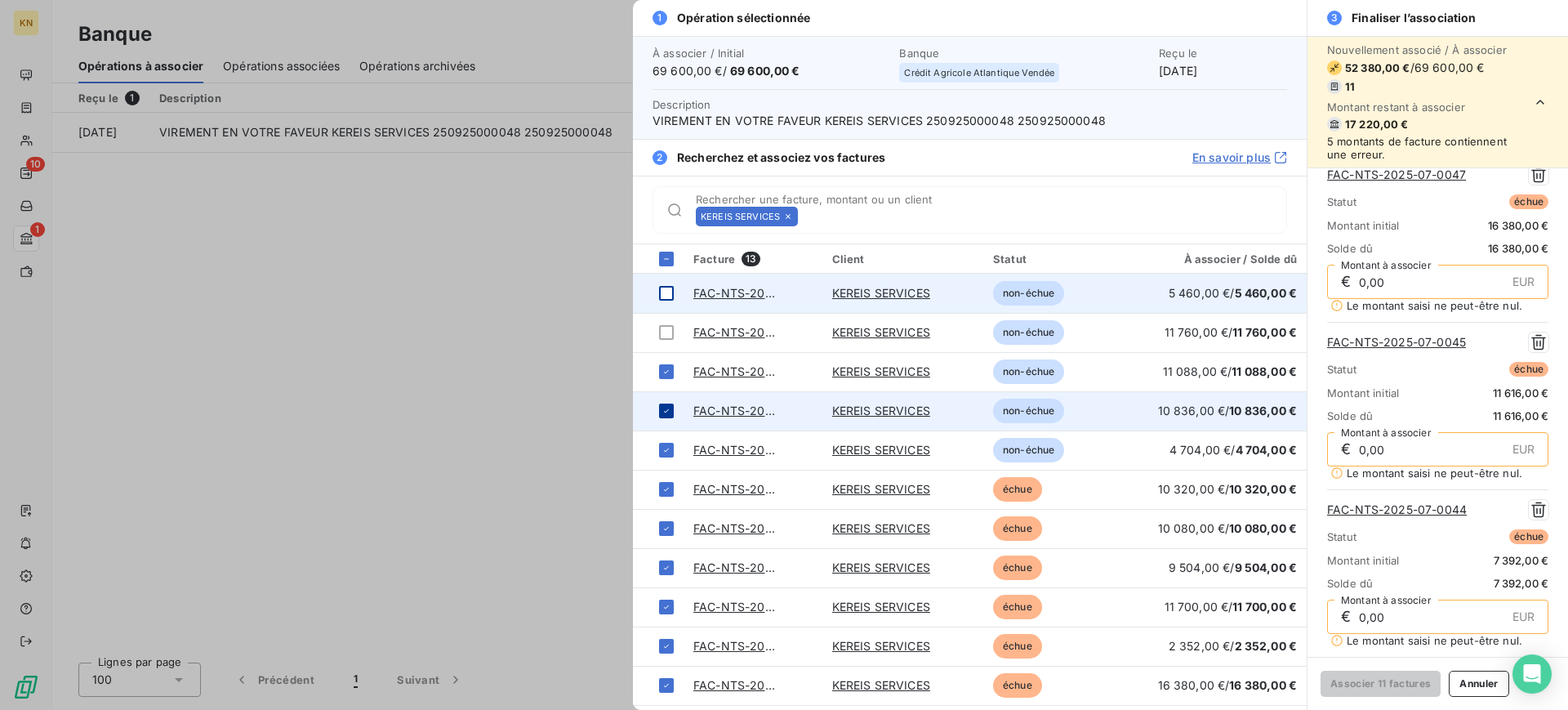
drag, startPoint x: 666, startPoint y: 371, endPoint x: 661, endPoint y: 425, distance: 54.2
click at [665, 371] on icon at bounding box center [666, 371] width 10 height 10
click at [664, 407] on icon at bounding box center [666, 410] width 10 height 10
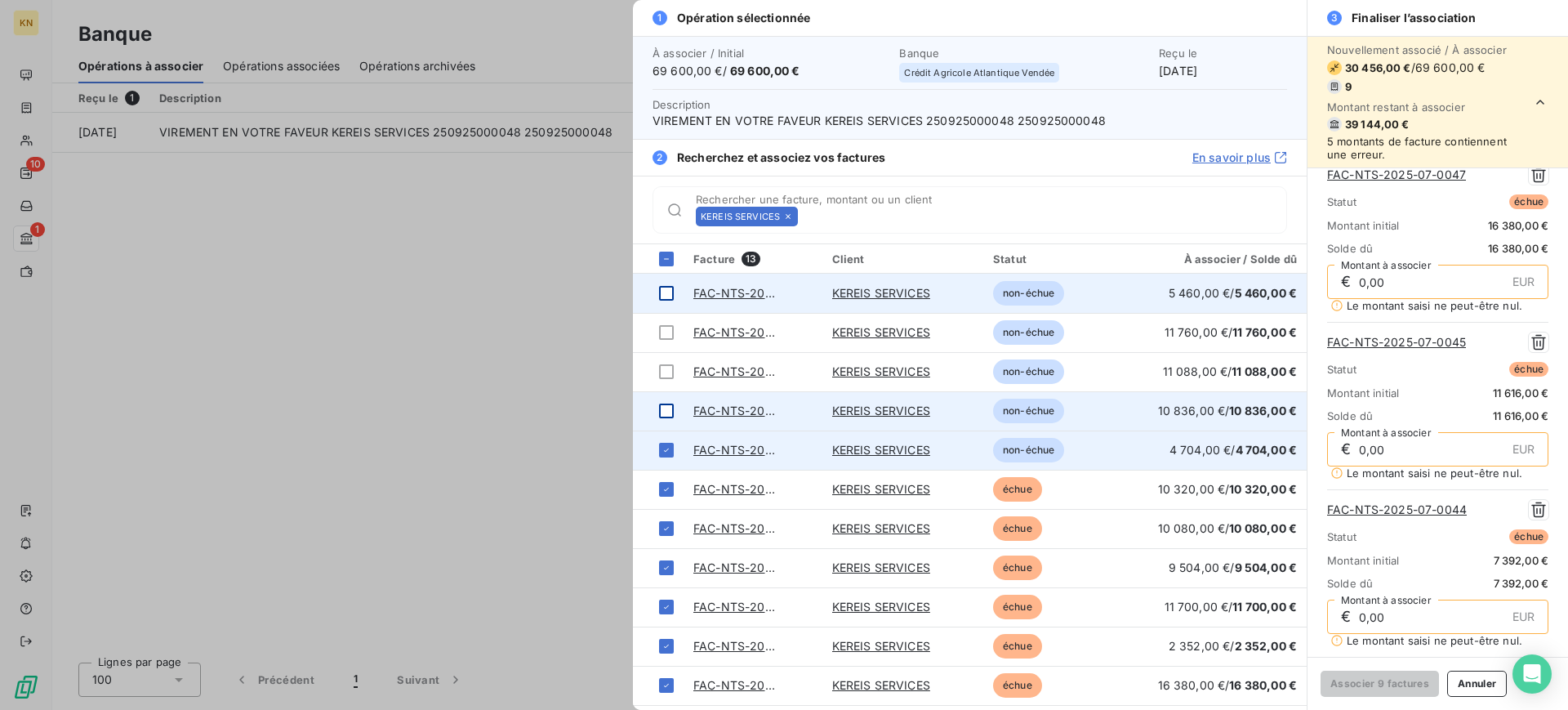
scroll to position [995, 0]
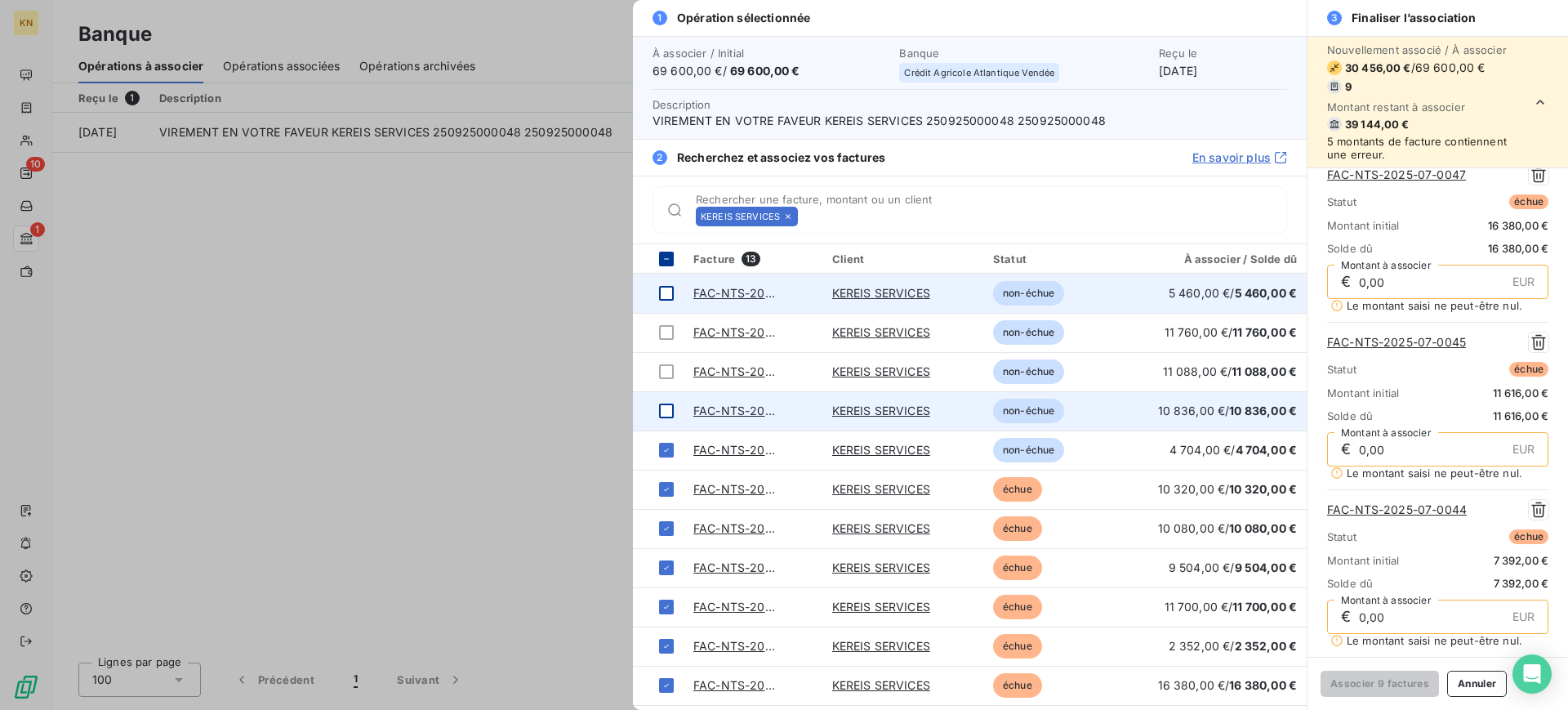
click at [675, 261] on th at bounding box center [657, 259] width 51 height 29
type input "0,00"
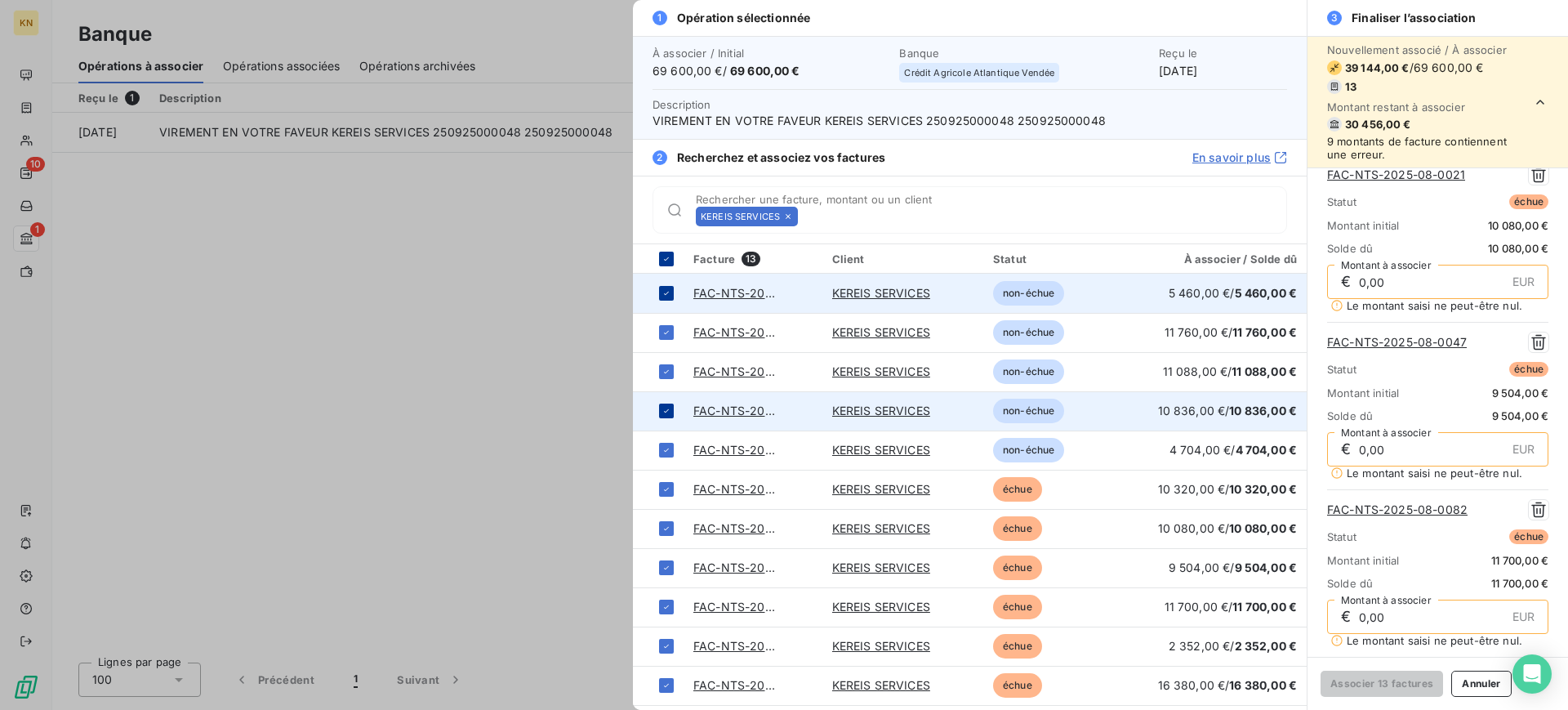
scroll to position [442, 0]
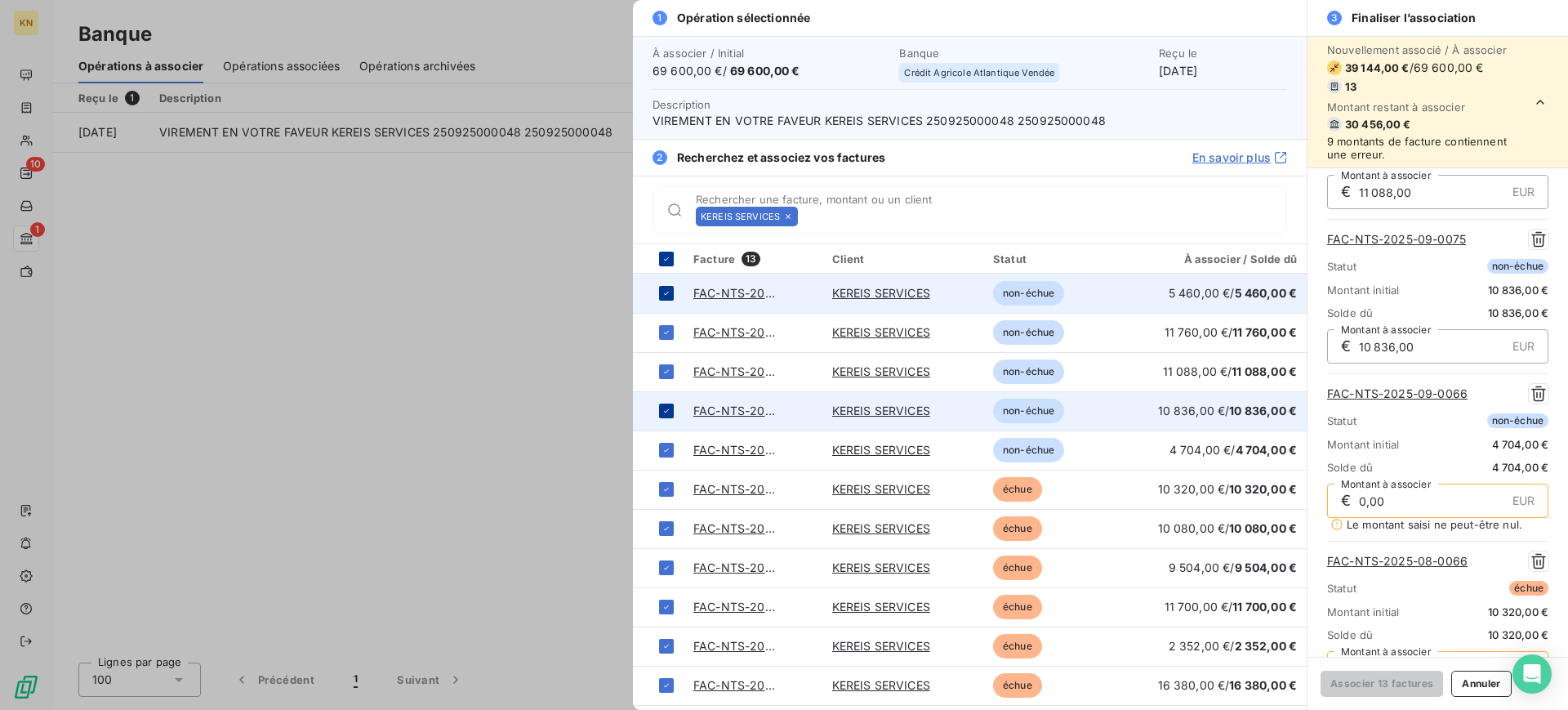
click at [671, 260] on icon at bounding box center [666, 259] width 10 height 10
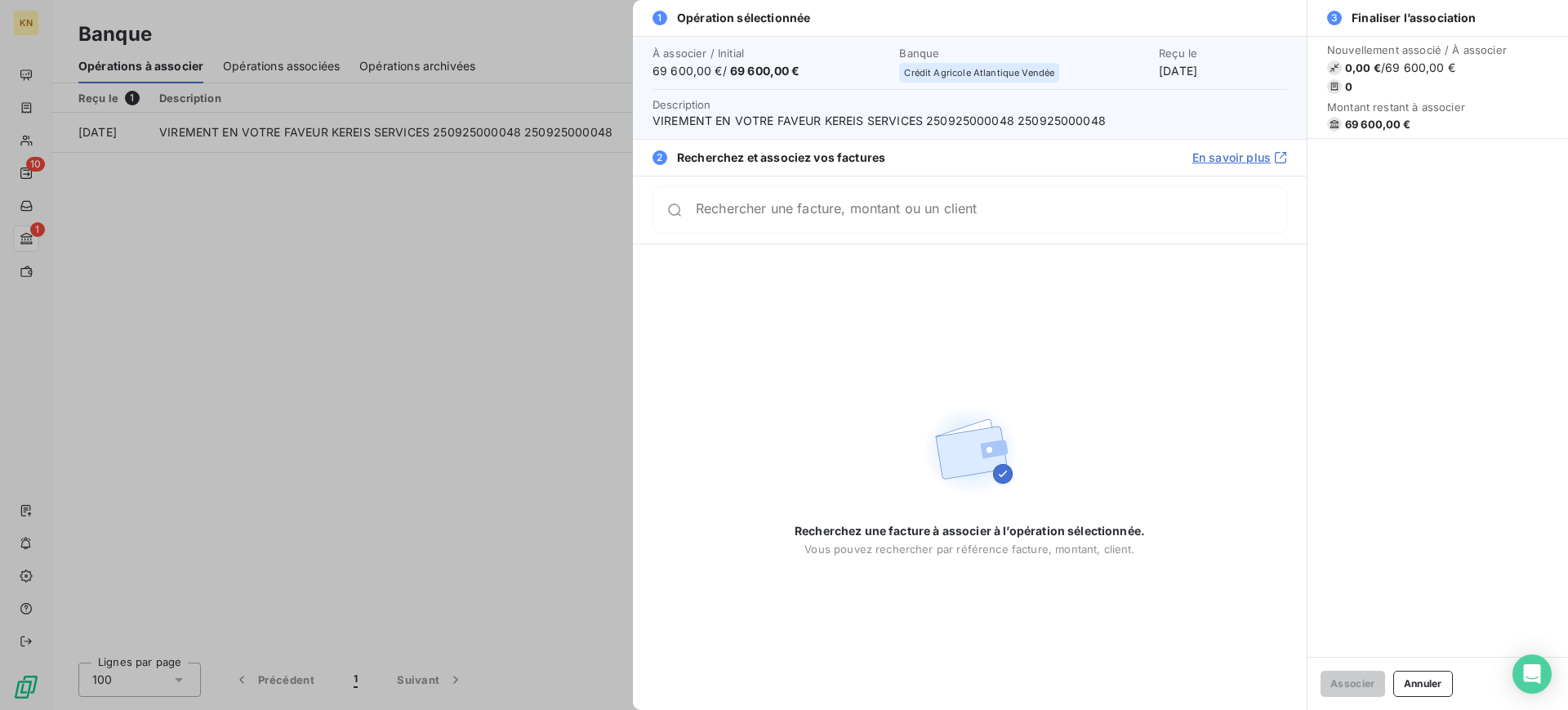
scroll to position [0, 0]
click at [737, 203] on div "Rechercher une facture, montant ou un client" at bounding box center [991, 210] width 590 height 16
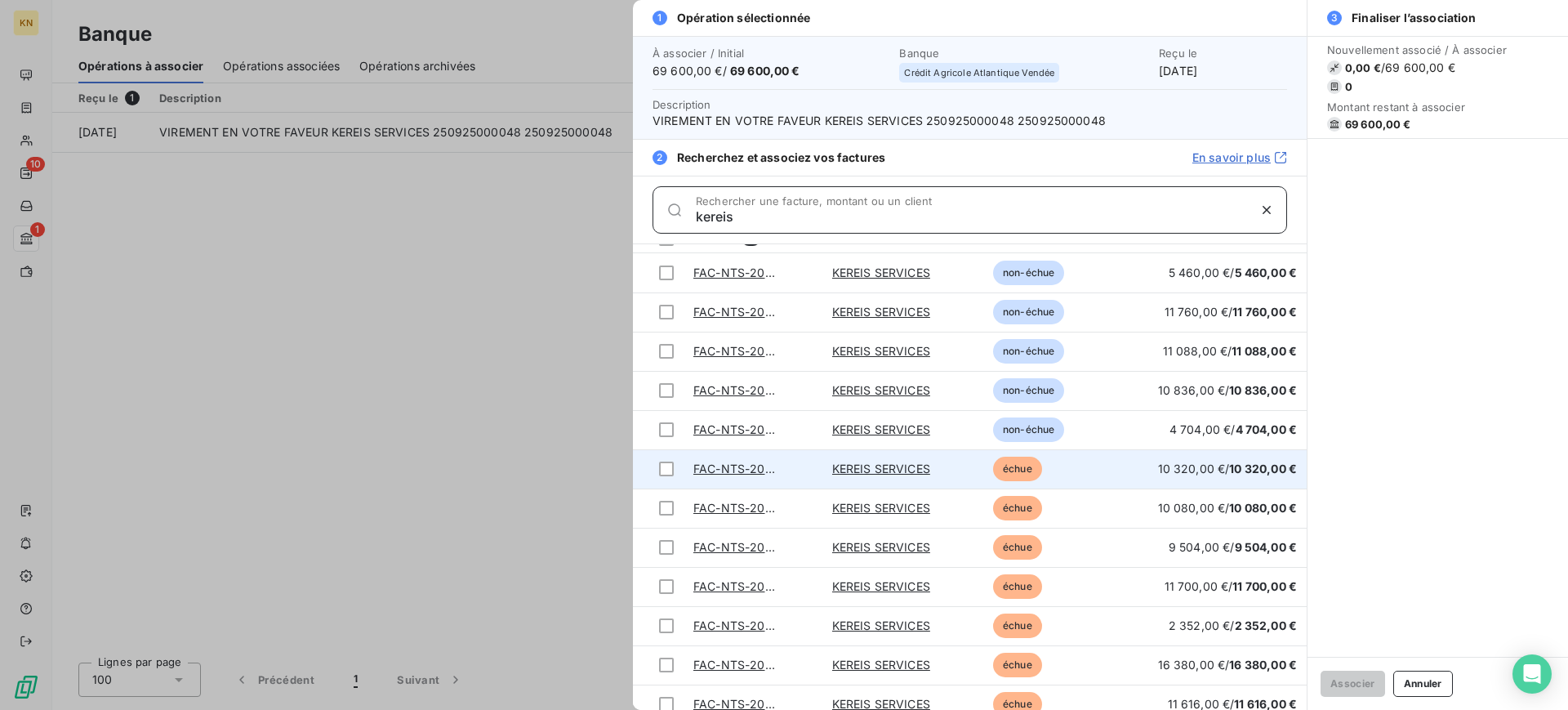
scroll to position [74, 0]
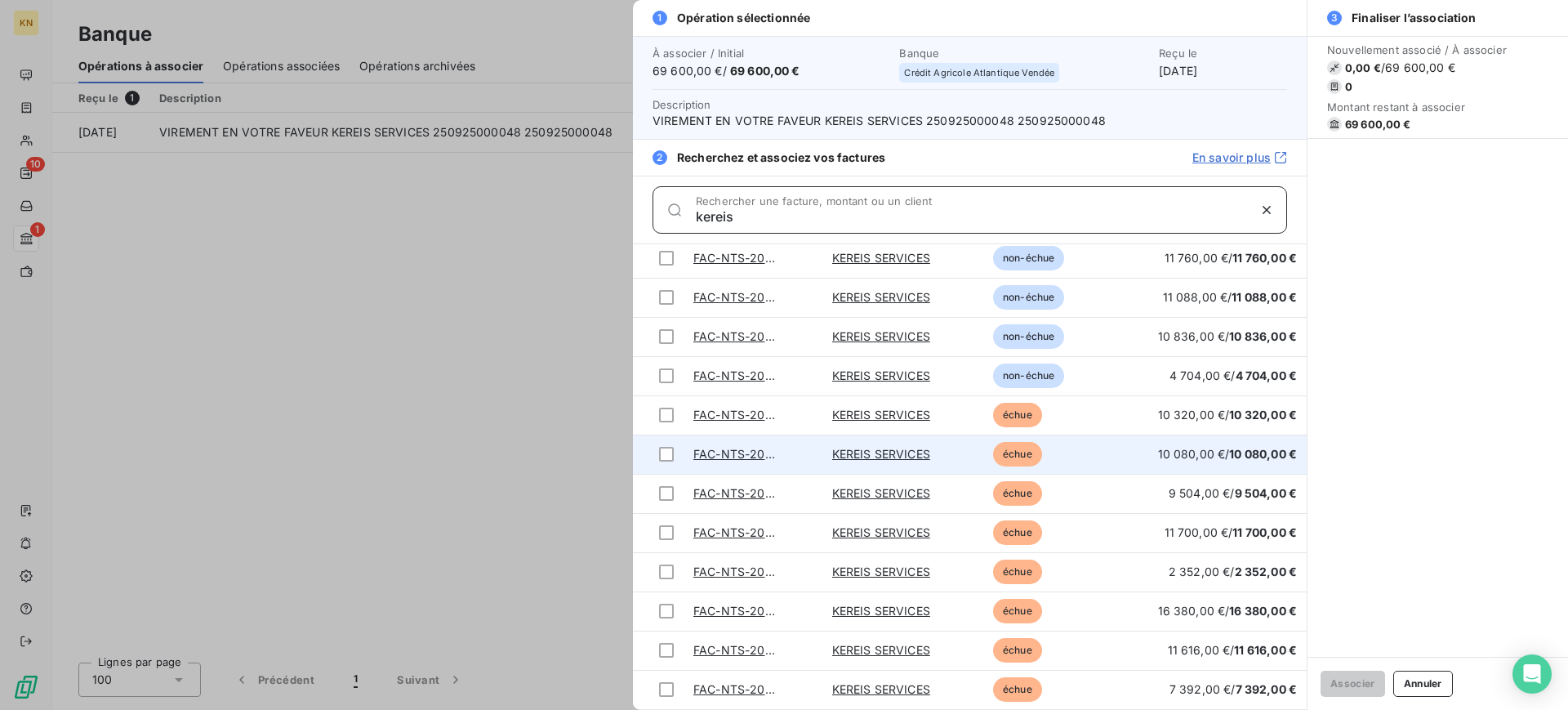
type input "kereis"
click at [667, 413] on div at bounding box center [666, 415] width 14 height 14
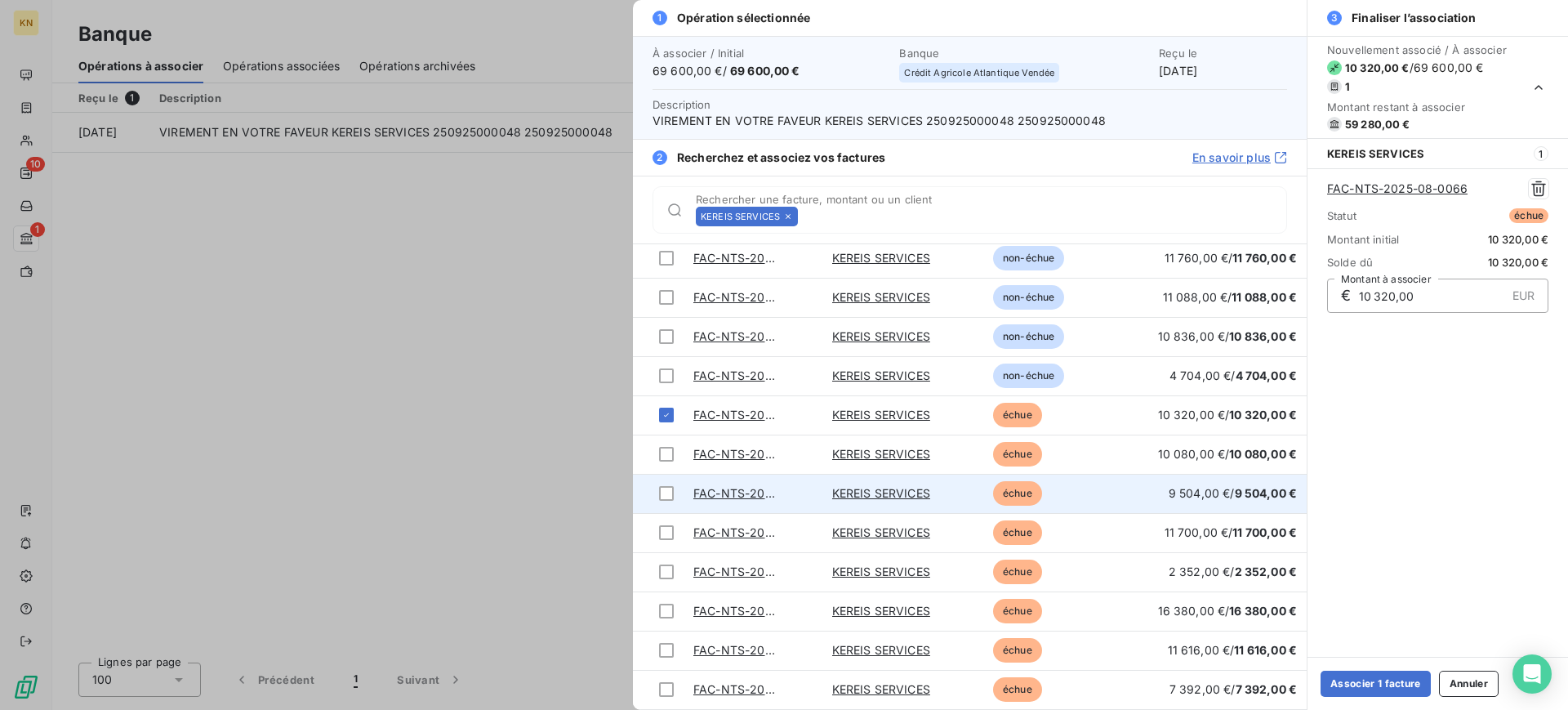
drag, startPoint x: 667, startPoint y: 455, endPoint x: 717, endPoint y: 491, distance: 61.6
click at [667, 455] on div at bounding box center [666, 454] width 14 height 14
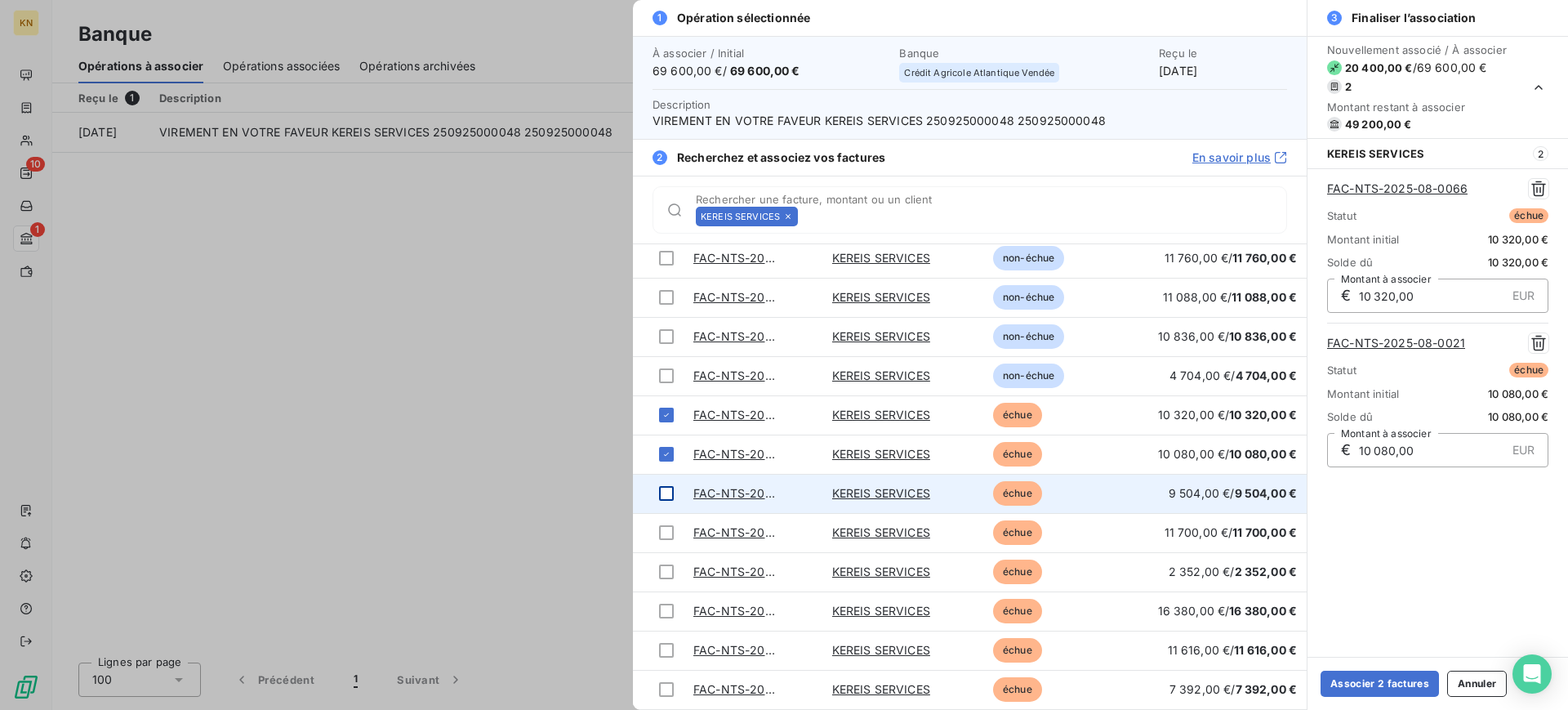
click at [670, 494] on div at bounding box center [666, 493] width 14 height 14
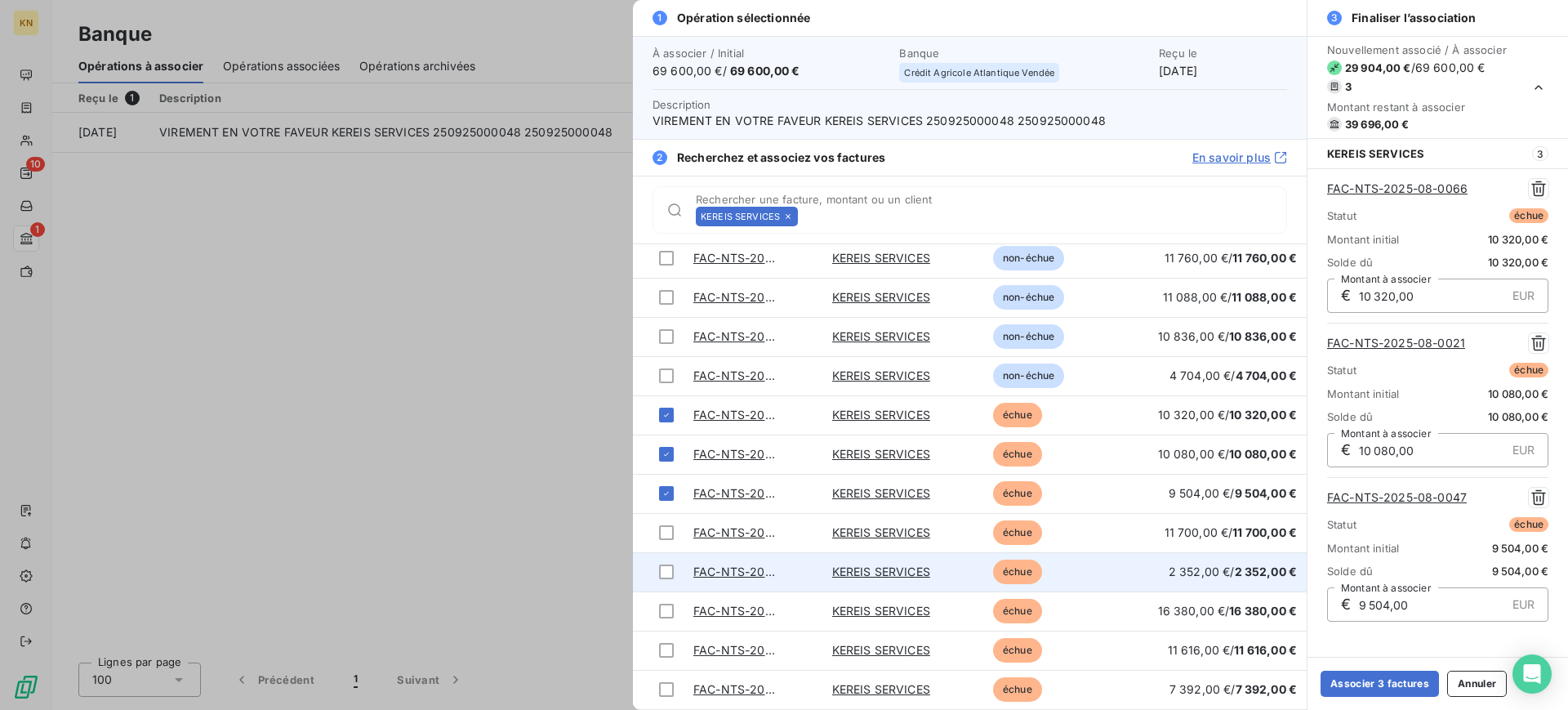
drag, startPoint x: 666, startPoint y: 538, endPoint x: 722, endPoint y: 582, distance: 71.2
click at [666, 538] on div at bounding box center [666, 532] width 14 height 14
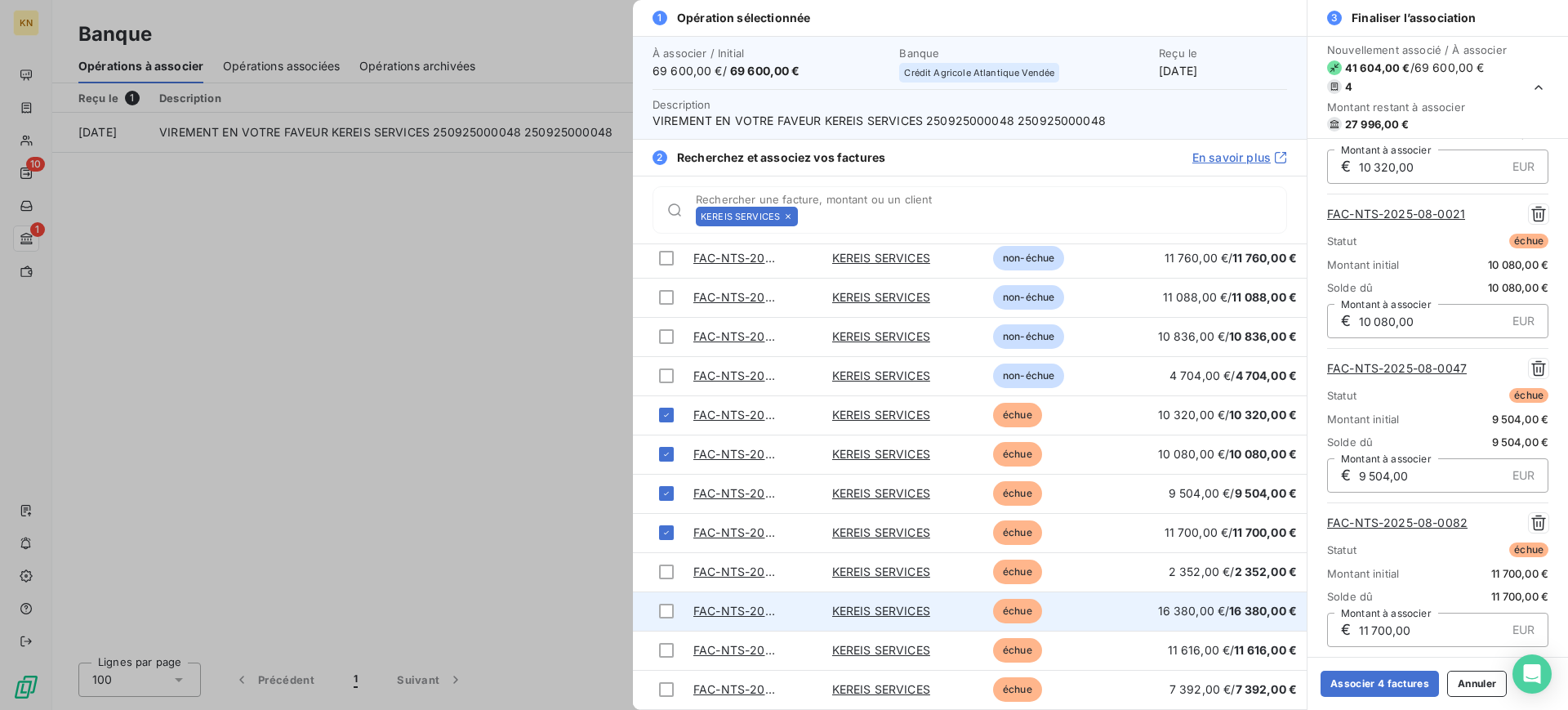
drag, startPoint x: 663, startPoint y: 574, endPoint x: 722, endPoint y: 613, distance: 70.7
click at [663, 574] on div at bounding box center [666, 572] width 14 height 14
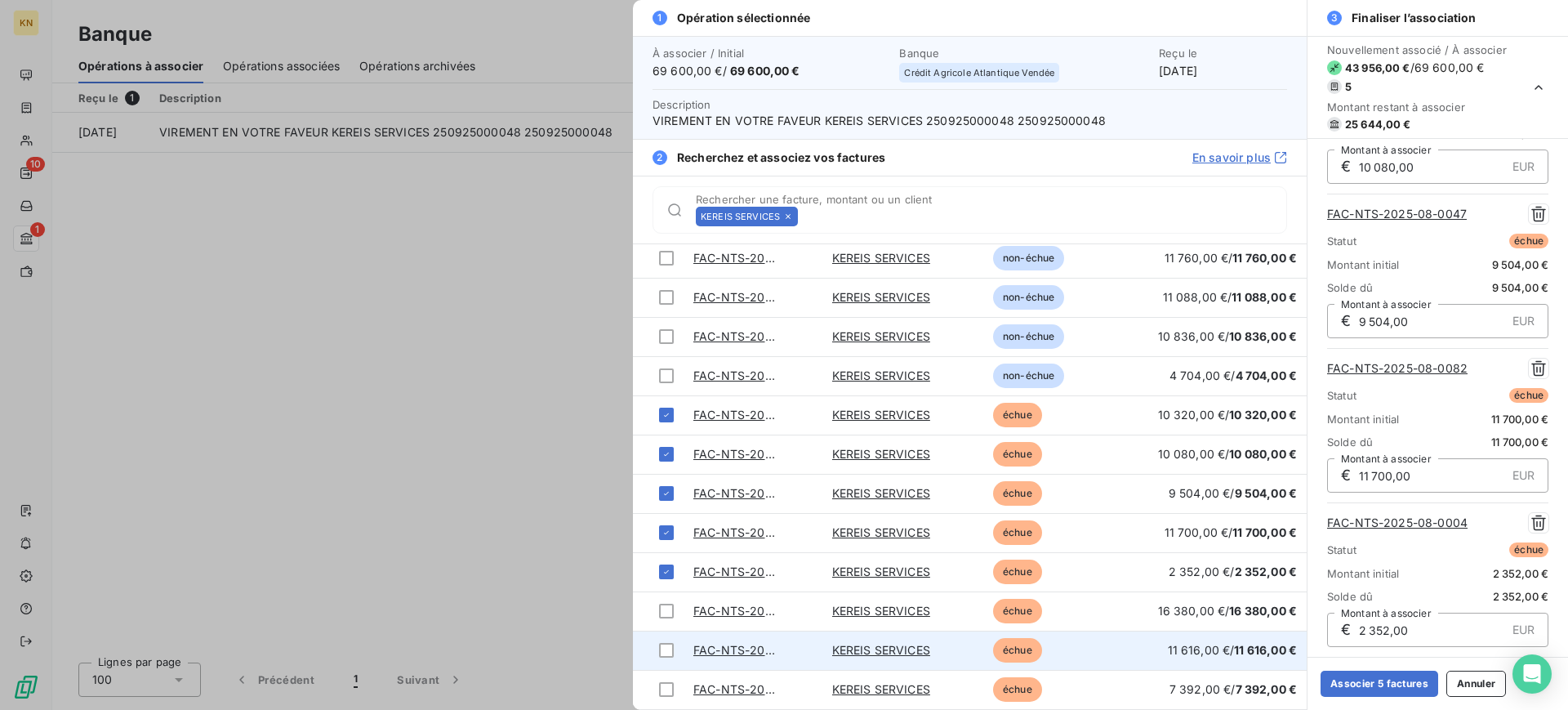
drag, startPoint x: 666, startPoint y: 607, endPoint x: 697, endPoint y: 642, distance: 46.8
click at [666, 607] on div at bounding box center [666, 611] width 14 height 14
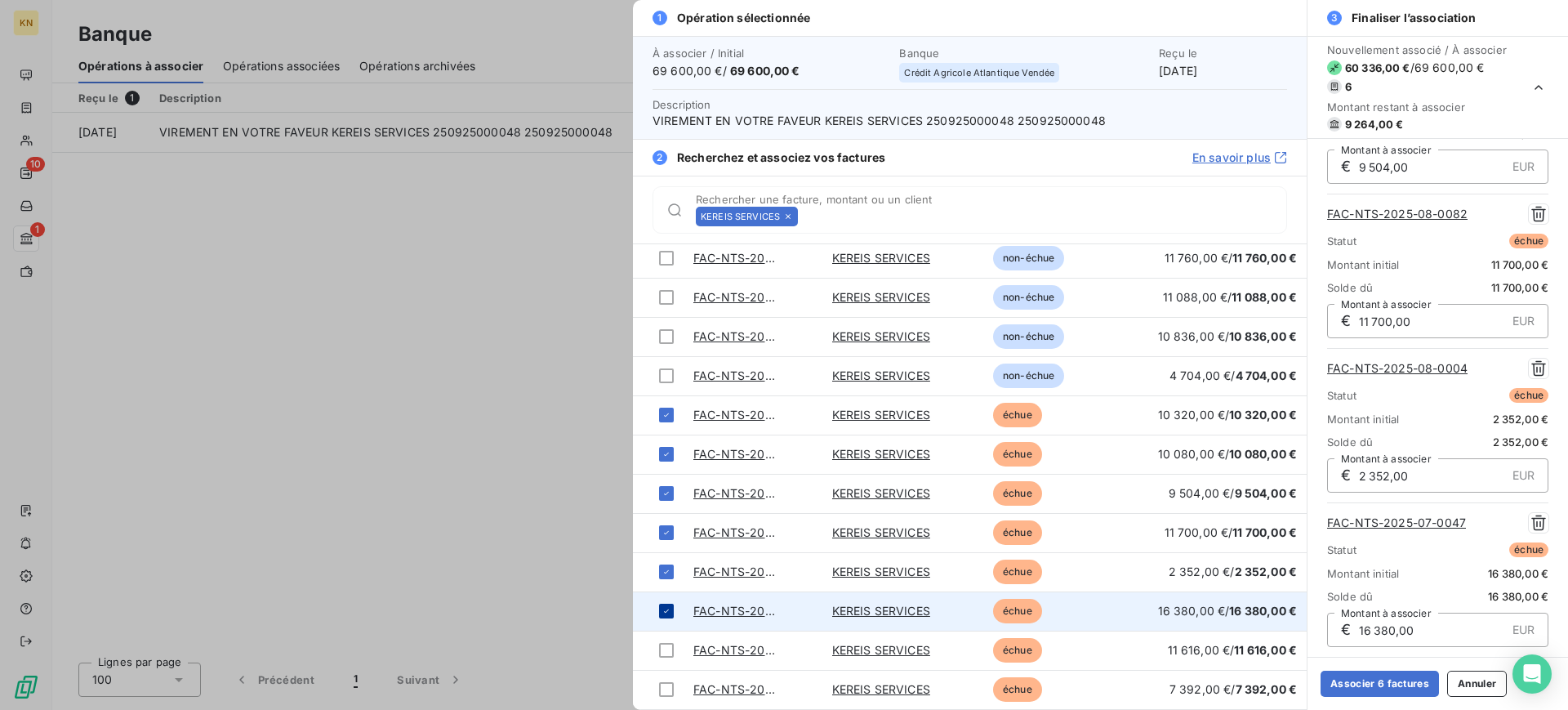
click at [669, 604] on div at bounding box center [666, 611] width 14 height 14
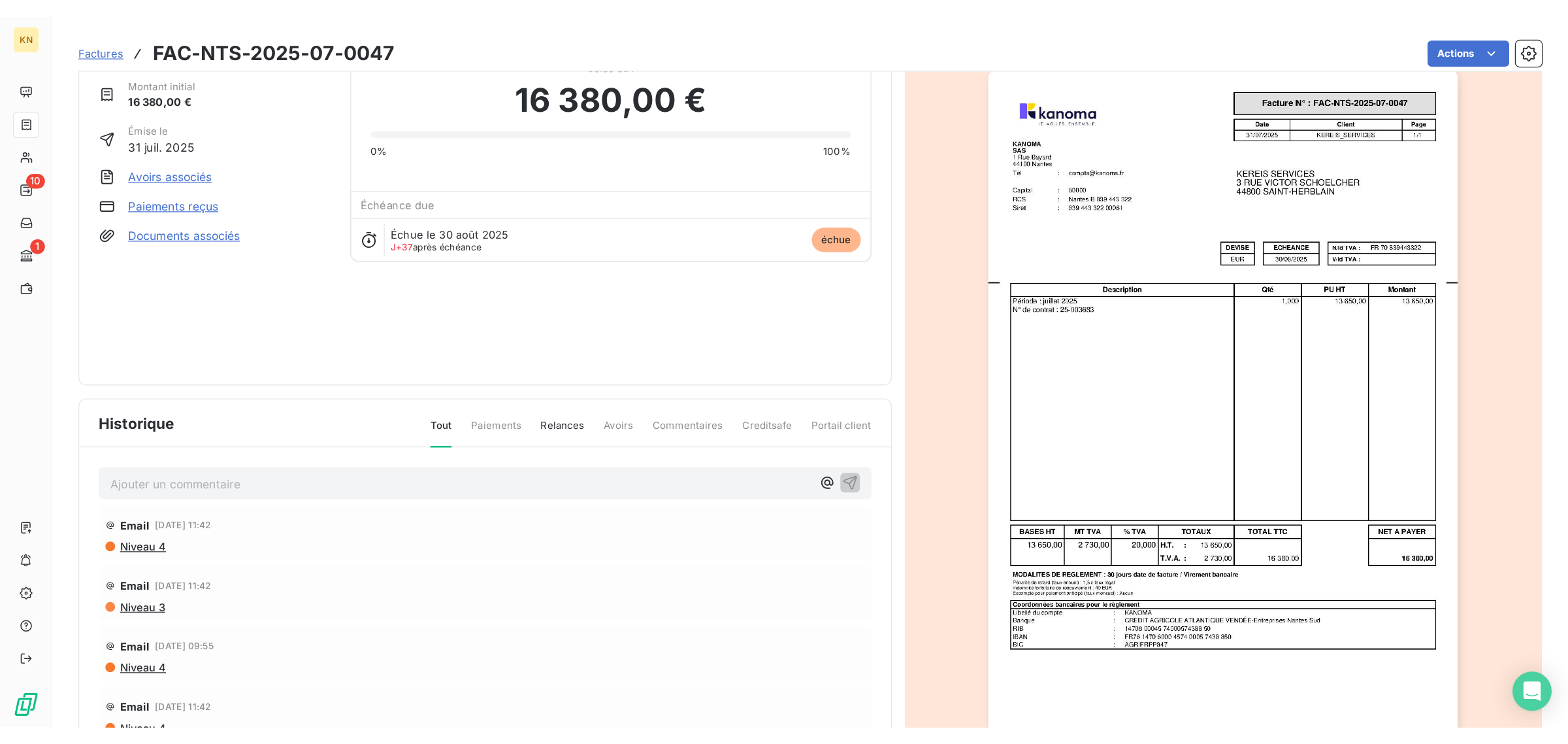
scroll to position [106, 0]
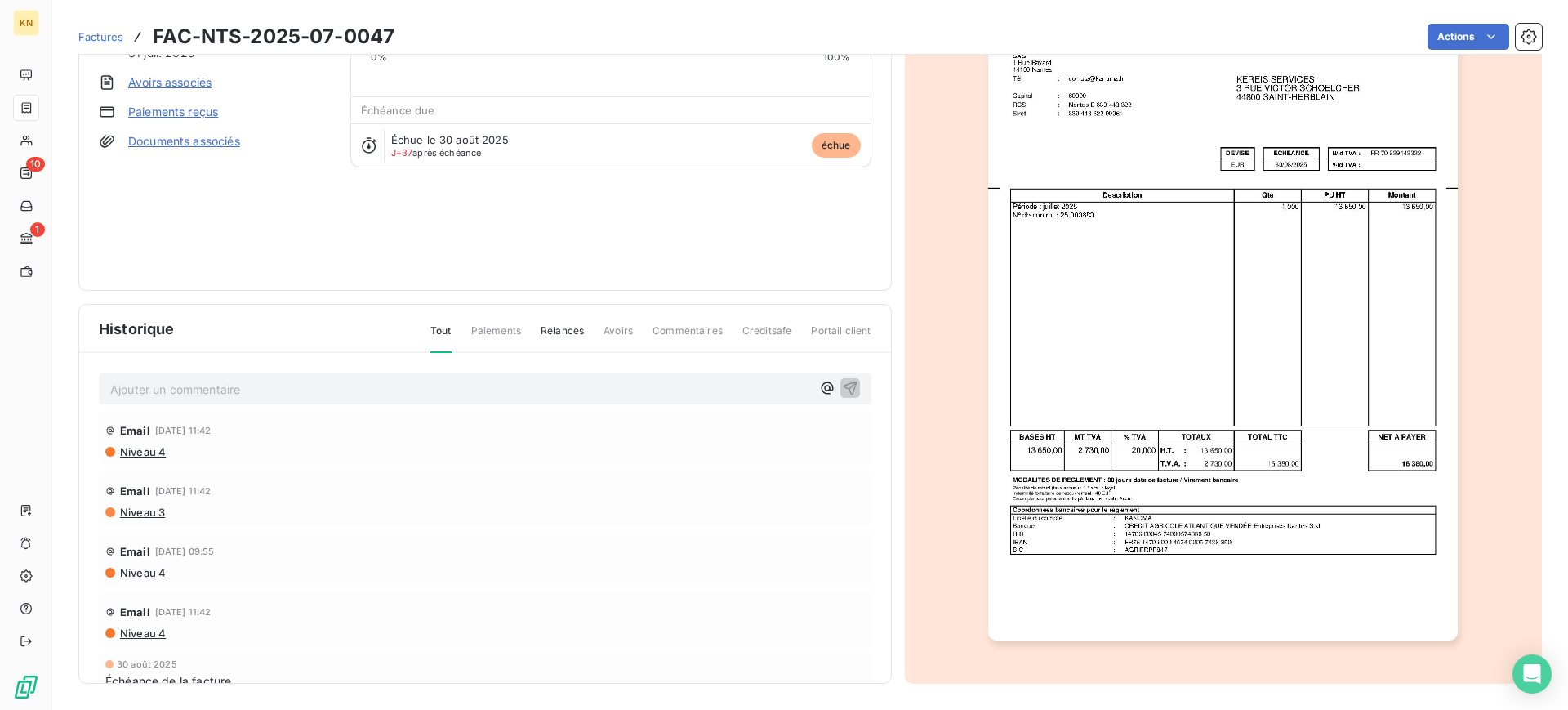
click at [1182, 277] on img "button" at bounding box center [1223, 308] width 469 height 665
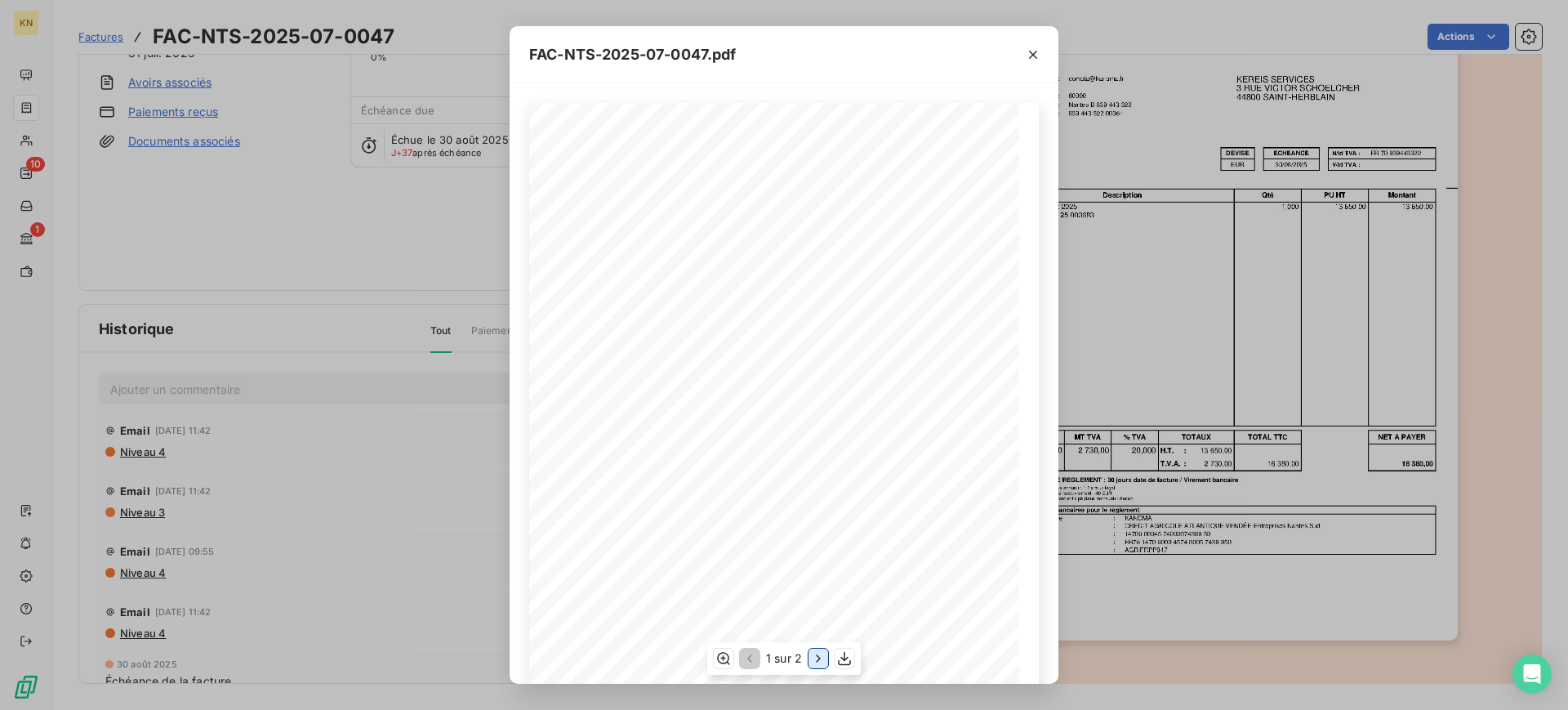
click at [815, 654] on icon "button" at bounding box center [818, 658] width 16 height 16
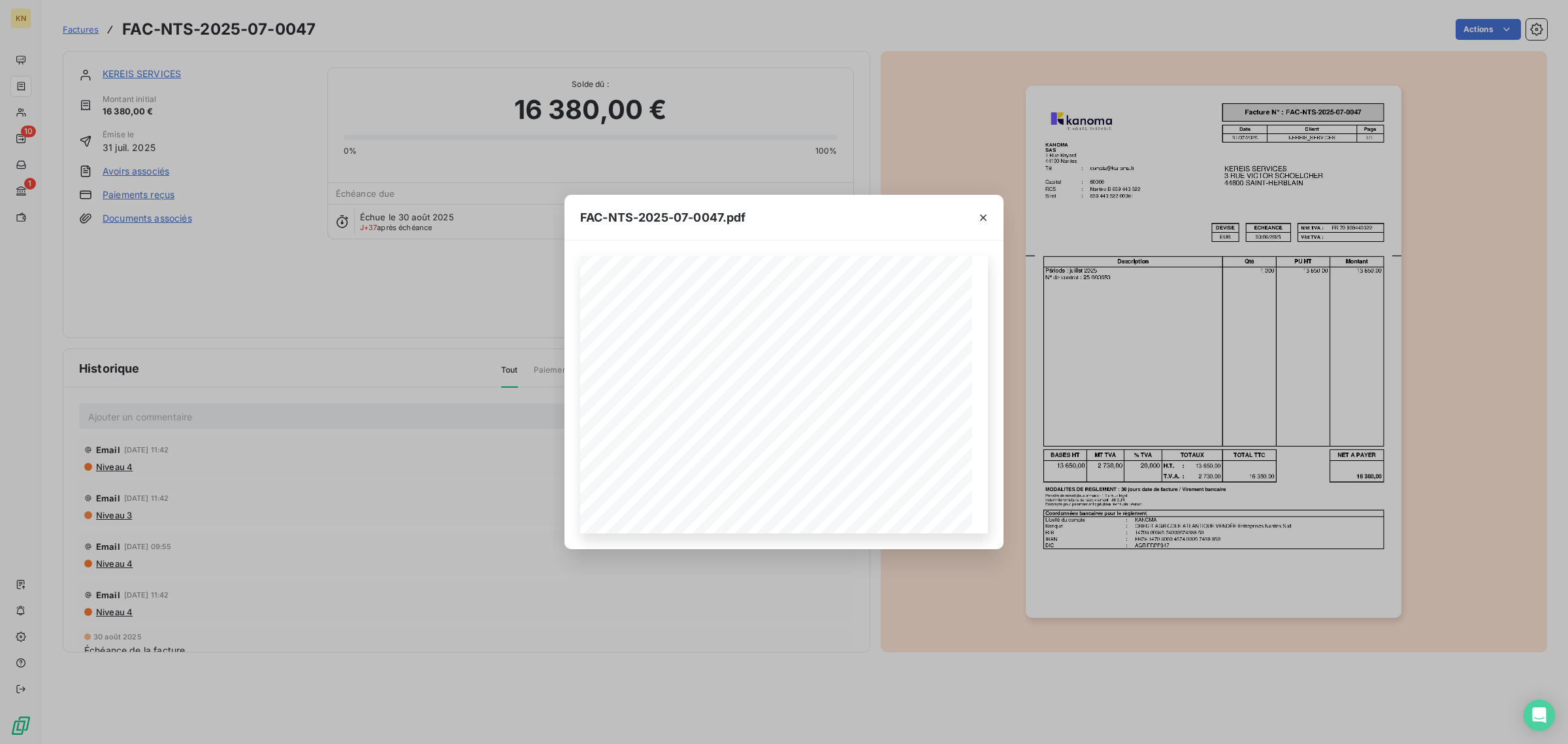
scroll to position [0, 0]
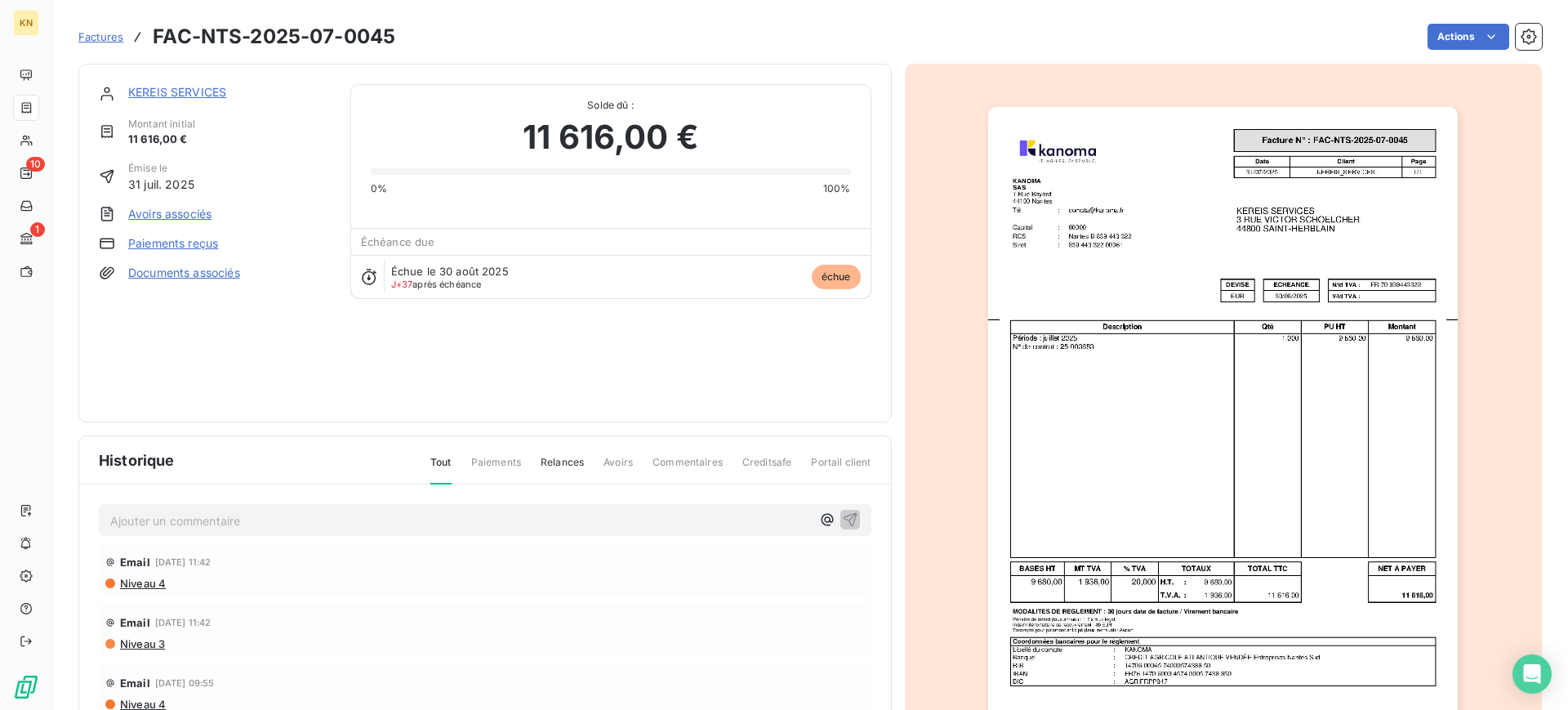
click at [1184, 350] on img "button" at bounding box center [1223, 439] width 469 height 665
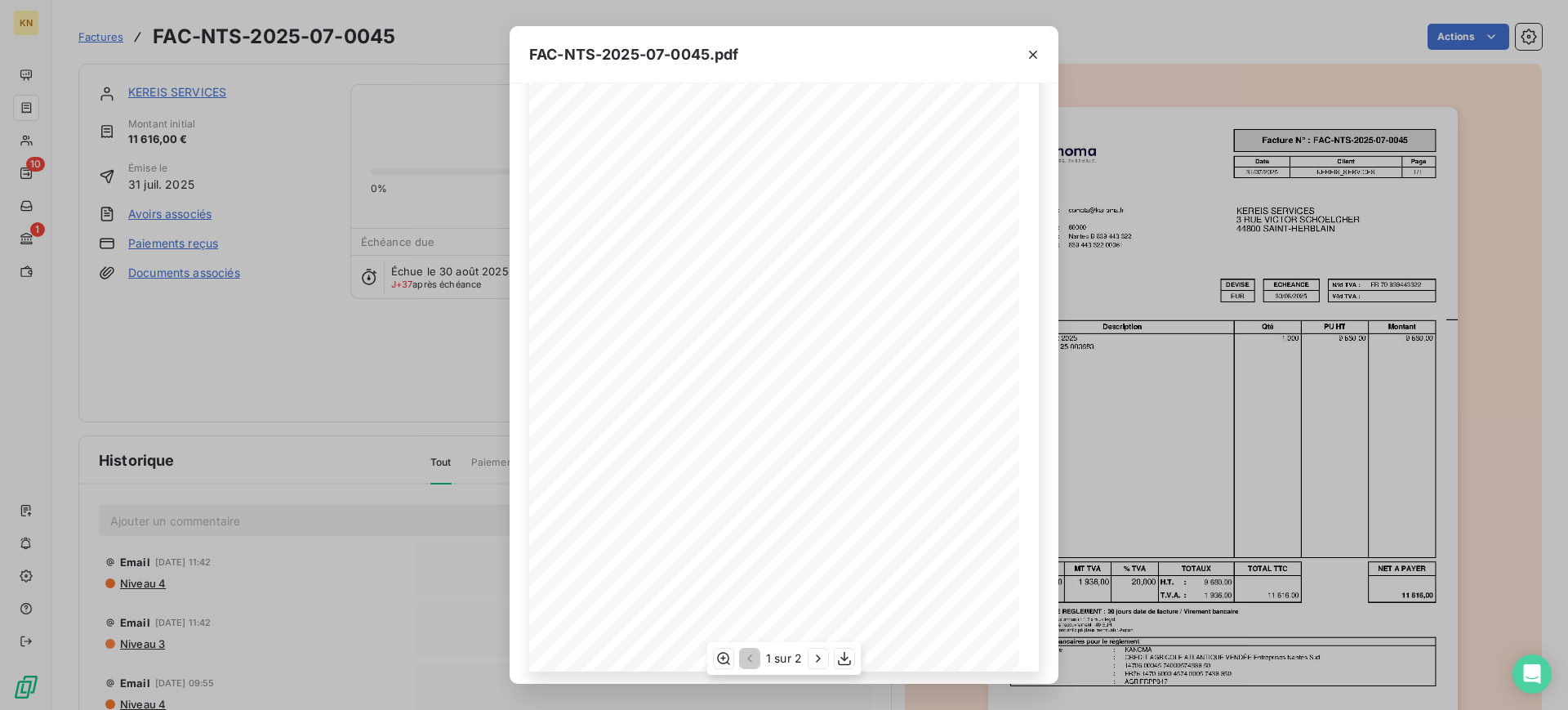
scroll to position [131, 0]
click at [818, 655] on icon "button" at bounding box center [818, 657] width 4 height 7
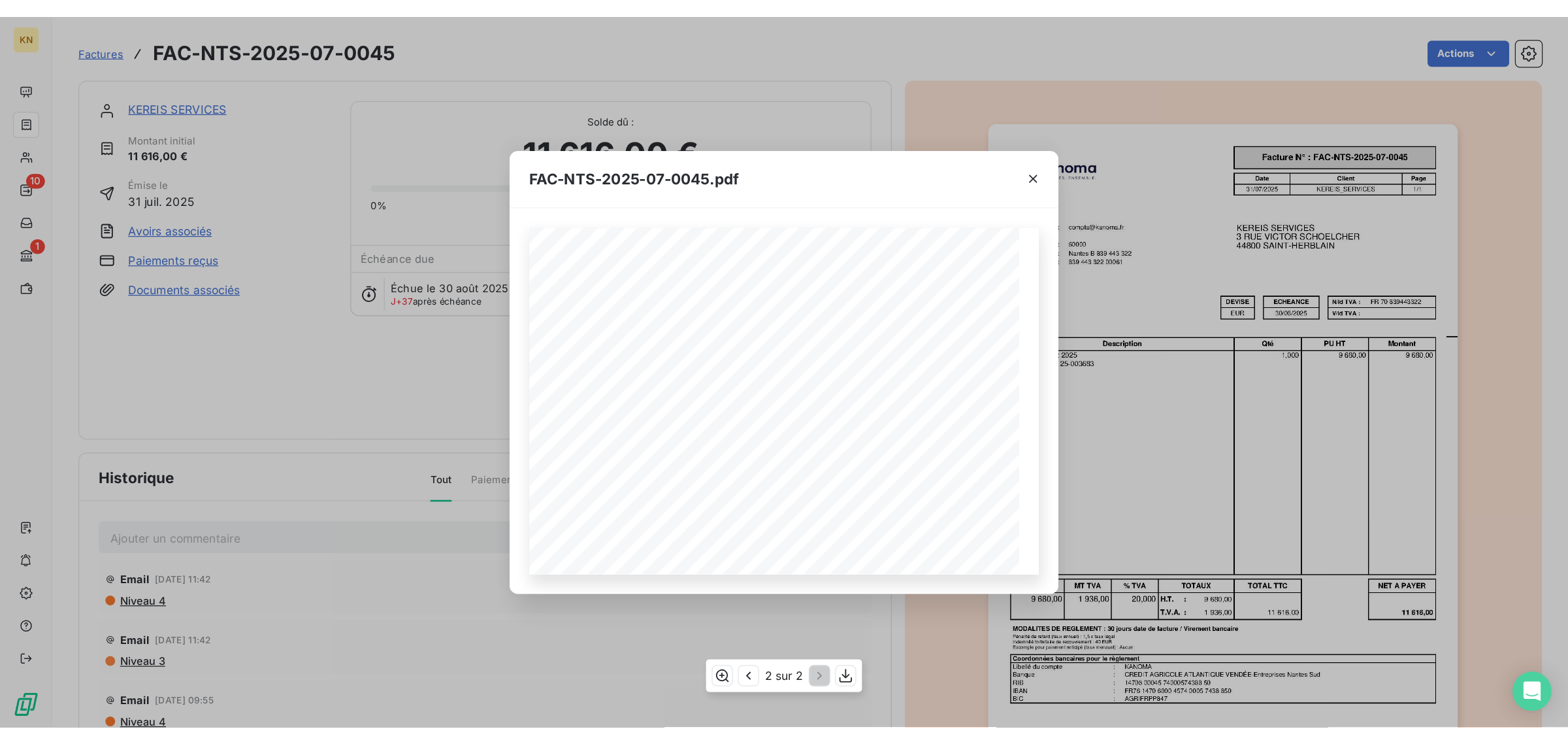
scroll to position [0, 0]
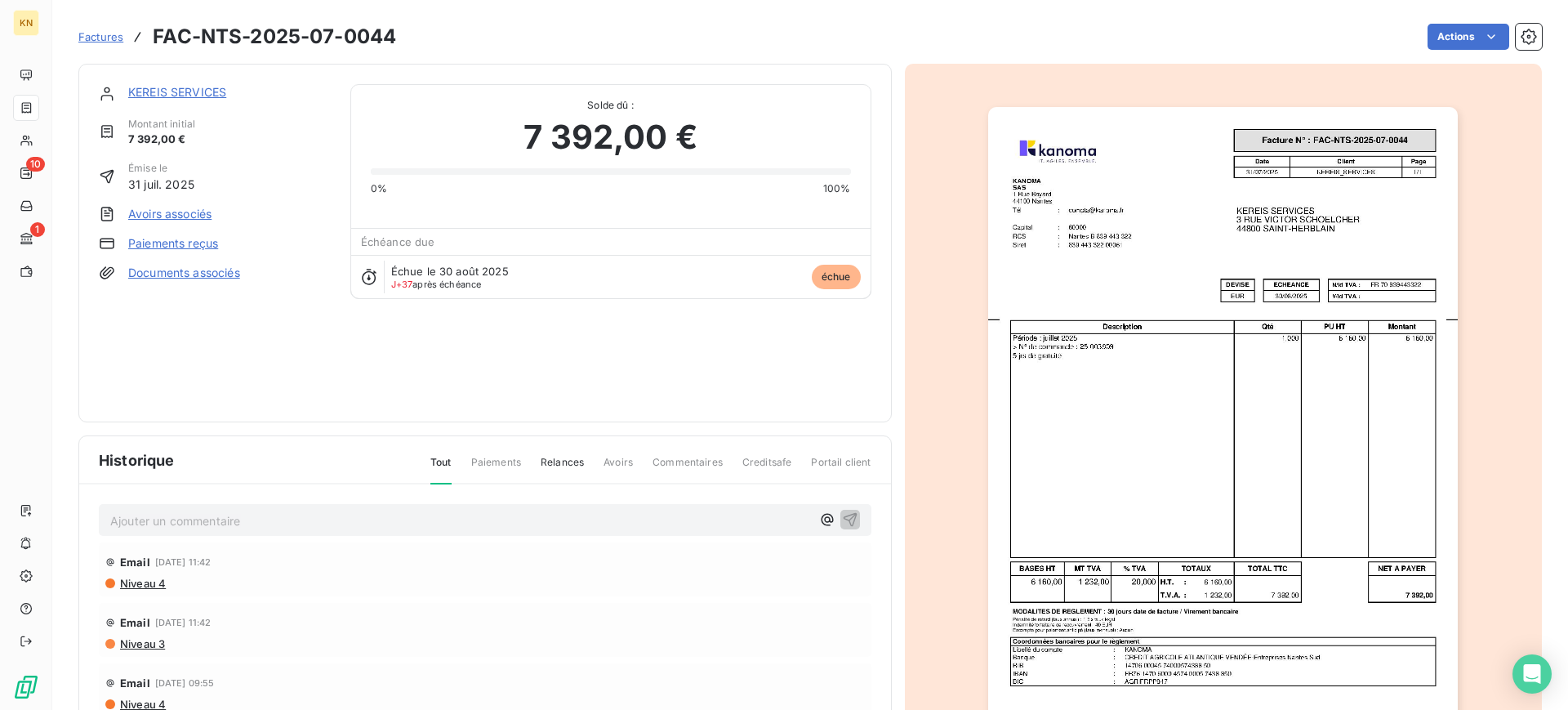
click at [1092, 320] on img "button" at bounding box center [1223, 439] width 469 height 665
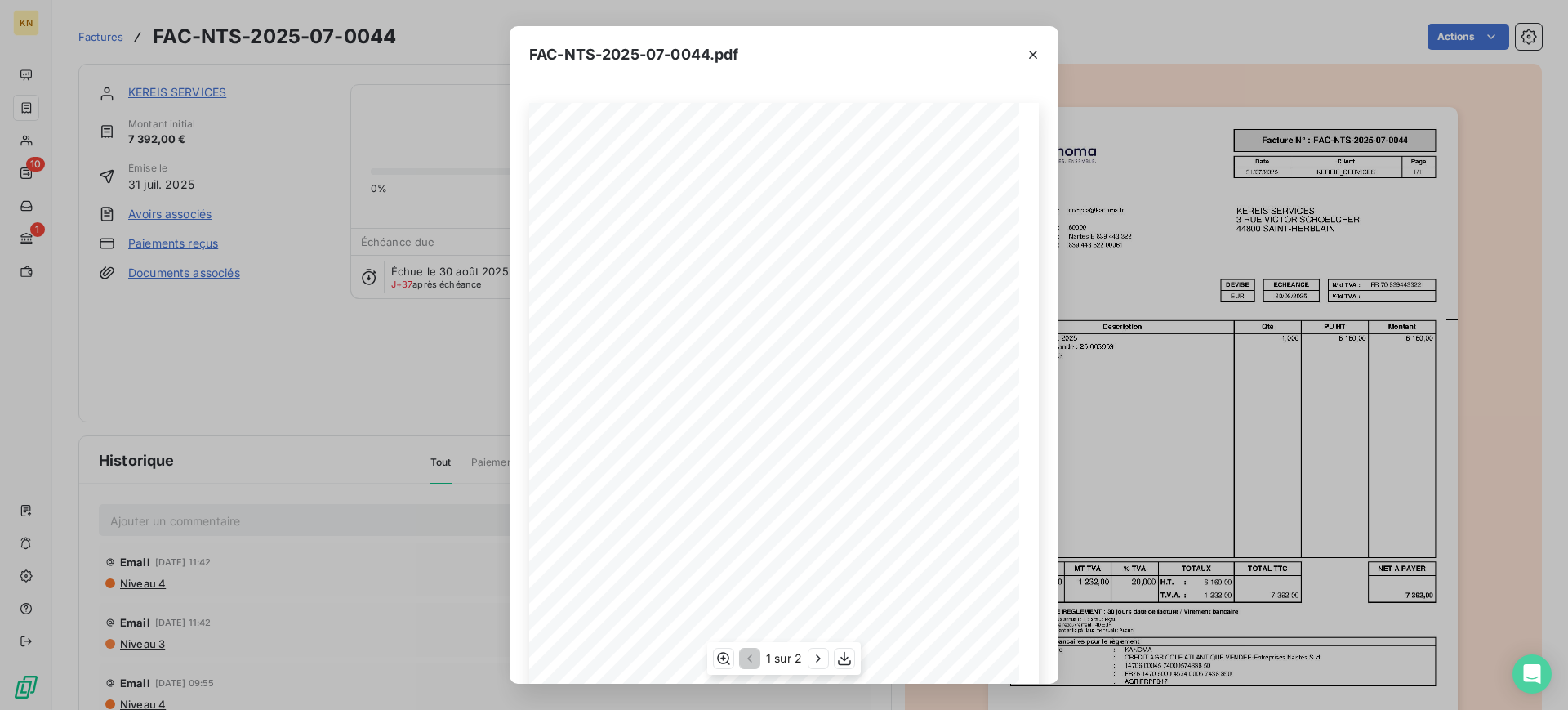
scroll to position [131, 0]
click at [821, 661] on icon "button" at bounding box center [818, 658] width 16 height 16
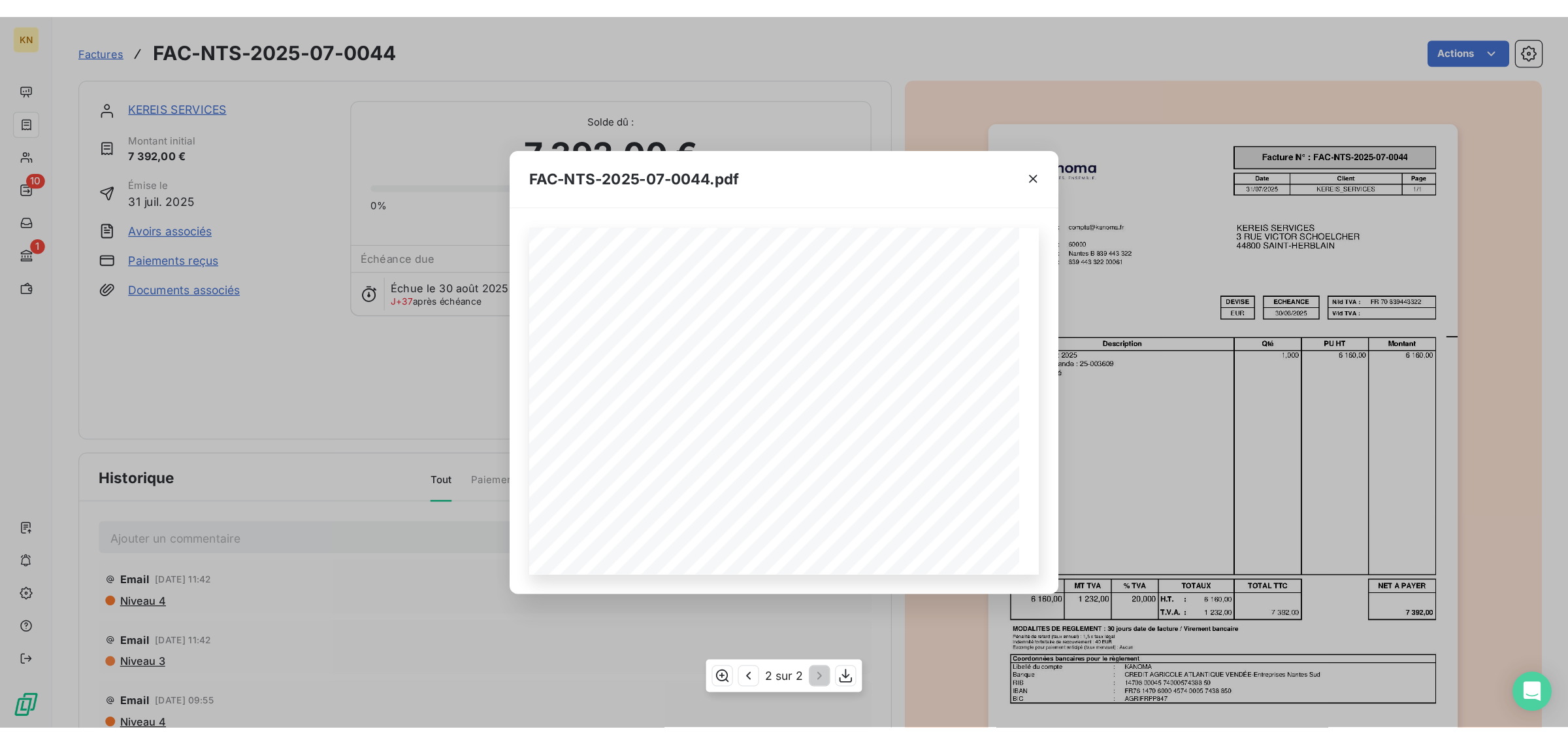
scroll to position [0, 0]
